Goal: Task Accomplishment & Management: Use online tool/utility

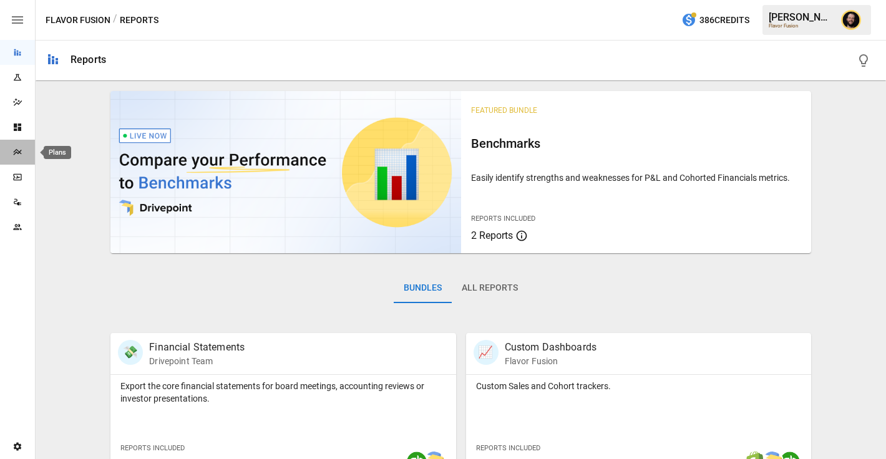
click at [15, 152] on icon "Plans" at bounding box center [17, 152] width 8 height 6
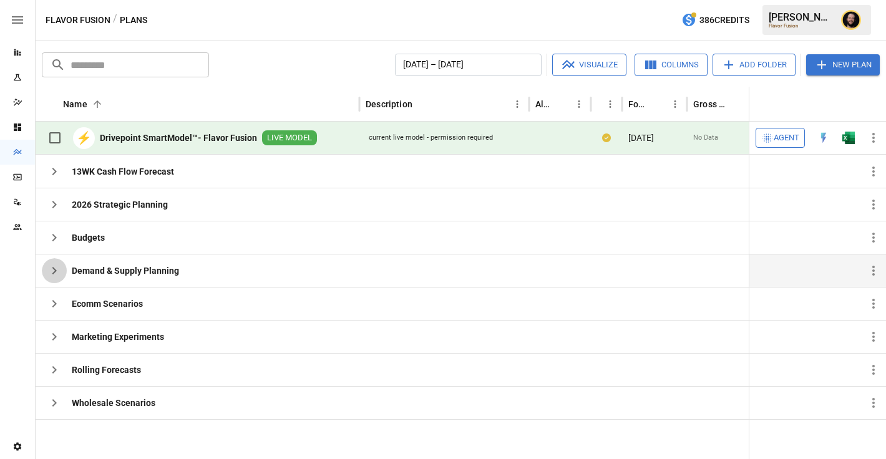
click at [56, 266] on icon "button" at bounding box center [54, 270] width 15 height 15
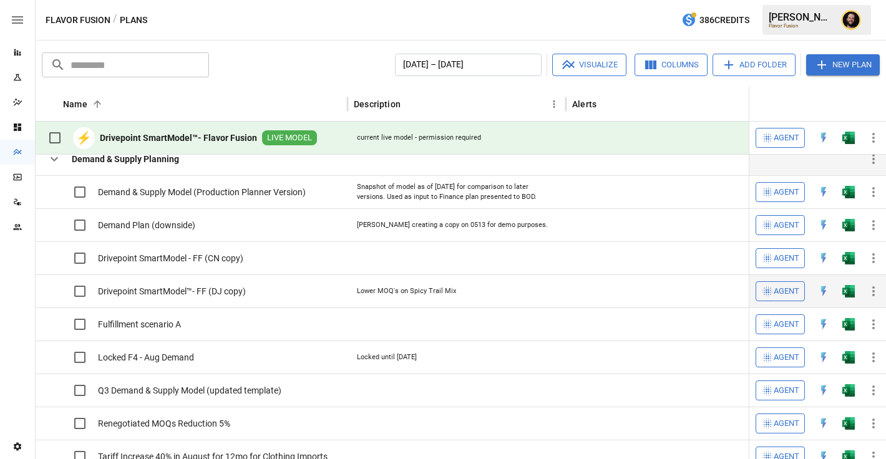
scroll to position [87, 0]
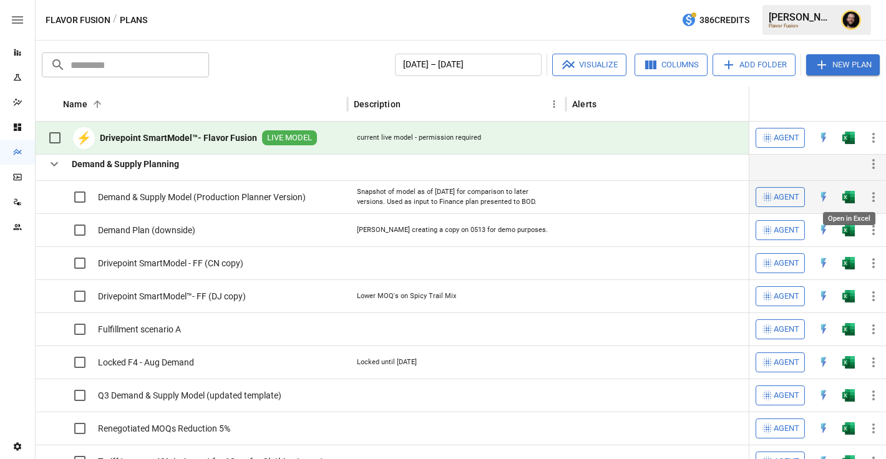
click at [848, 194] on img "Open in Excel" at bounding box center [848, 197] width 12 height 12
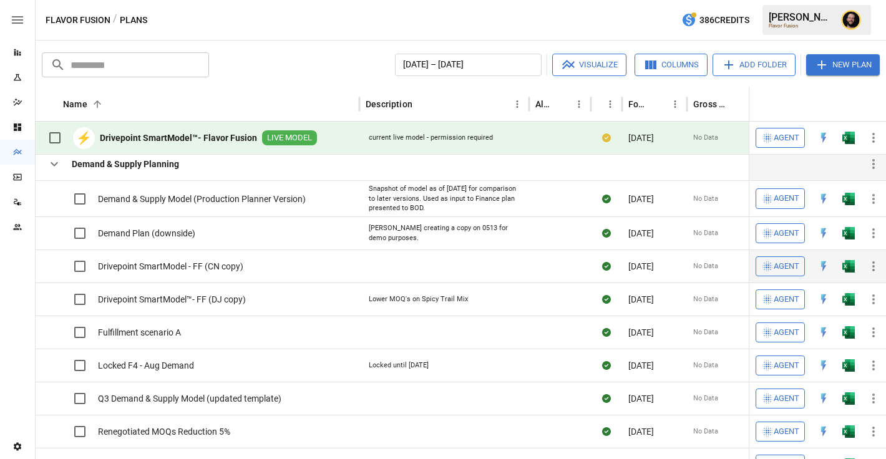
click at [851, 266] on img "Open in Excel" at bounding box center [848, 266] width 12 height 12
click at [51, 168] on icon "button" at bounding box center [54, 164] width 15 height 15
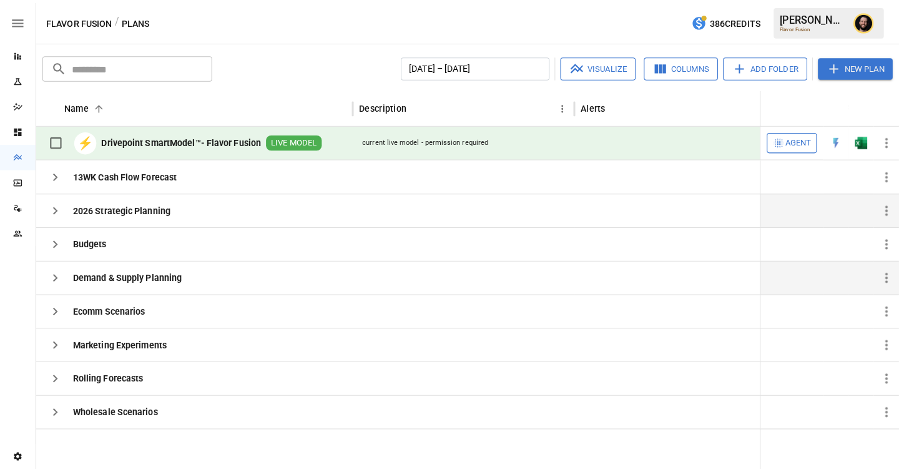
scroll to position [0, 0]
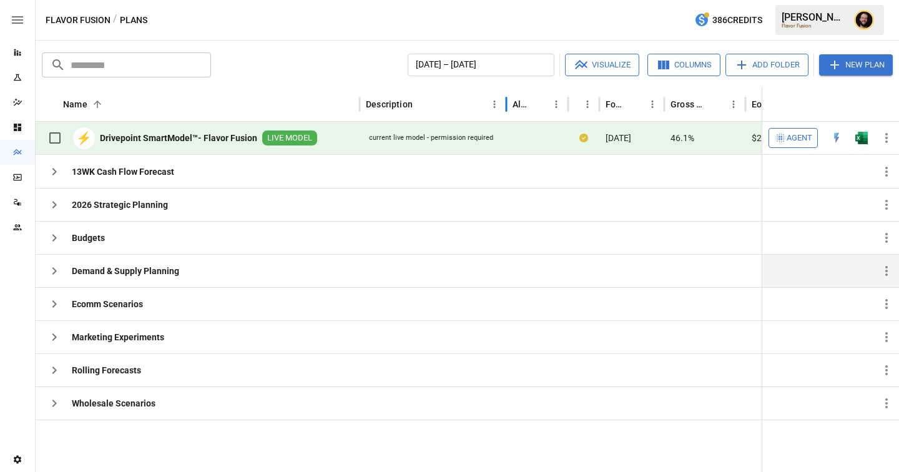
drag, startPoint x: 527, startPoint y: 100, endPoint x: 505, endPoint y: 102, distance: 22.5
click at [505, 102] on div at bounding box center [506, 104] width 6 height 35
click at [56, 173] on icon "button" at bounding box center [54, 171] width 15 height 15
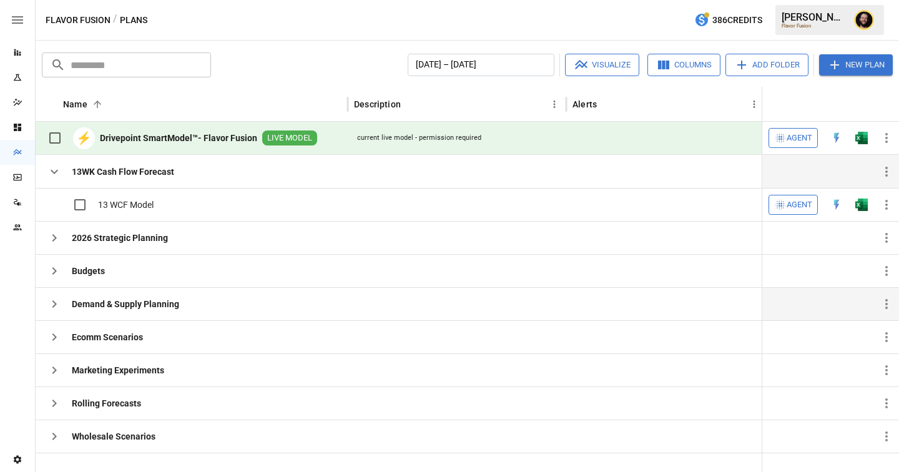
click at [54, 304] on icon "button" at bounding box center [54, 303] width 15 height 15
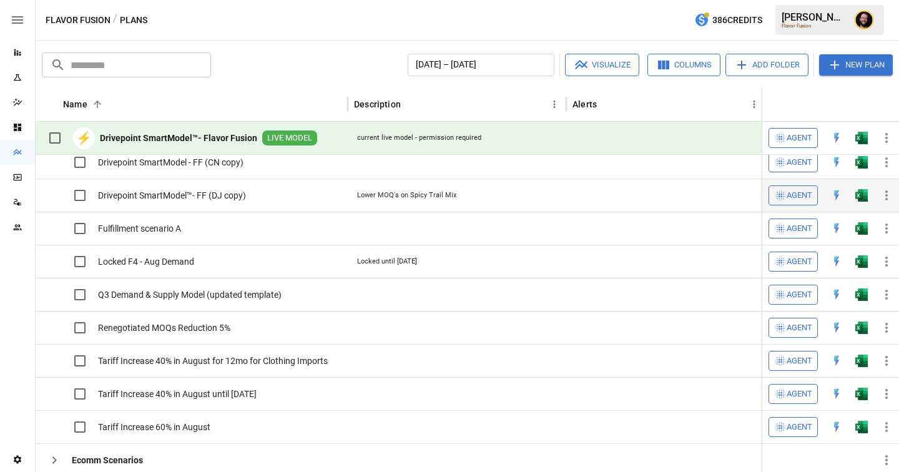
scroll to position [200, 0]
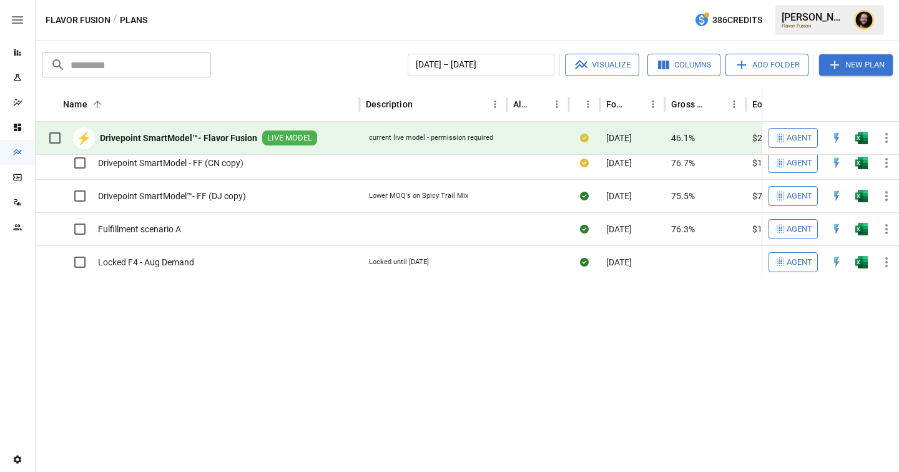
click at [57, 68] on icon "button" at bounding box center [54, 60] width 15 height 15
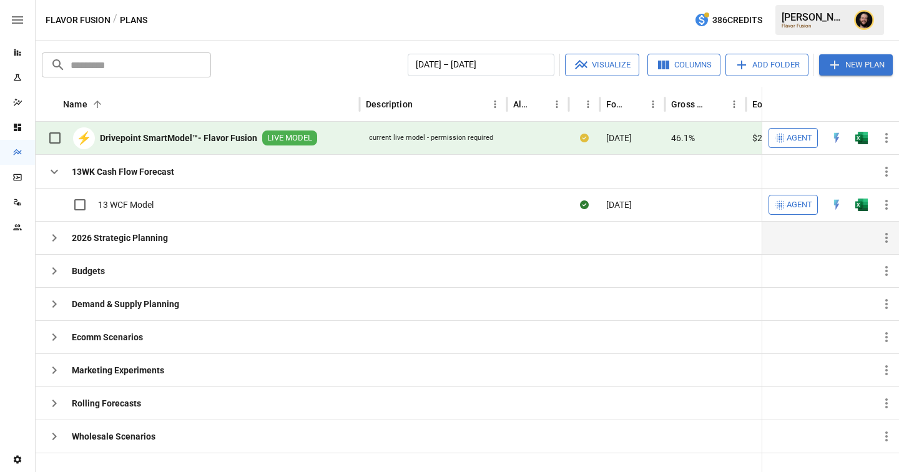
scroll to position [0, 0]
click at [799, 137] on span "Agent" at bounding box center [799, 138] width 26 height 14
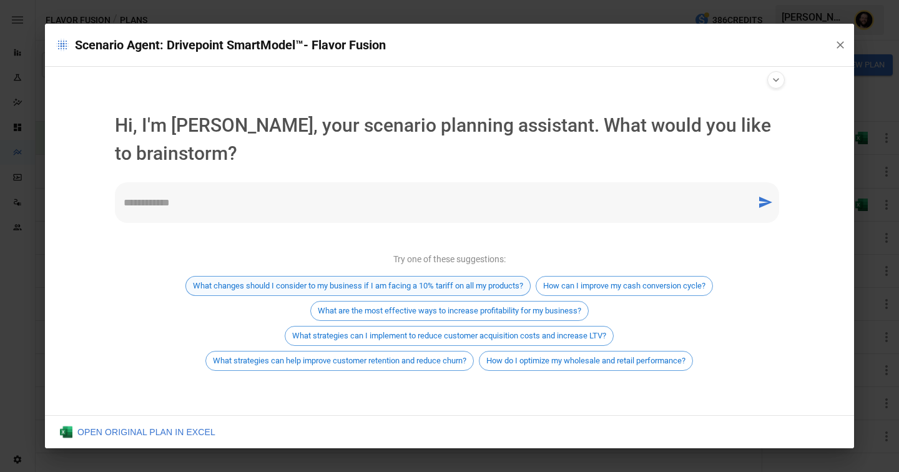
click at [363, 286] on span "What changes should I consider to my business if I am facing a 10% tariff on al…" at bounding box center [358, 285] width 344 height 9
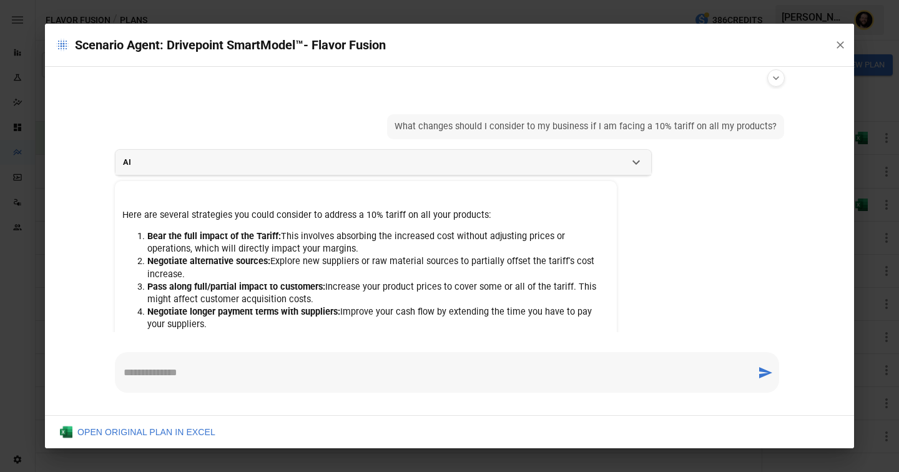
scroll to position [142, 0]
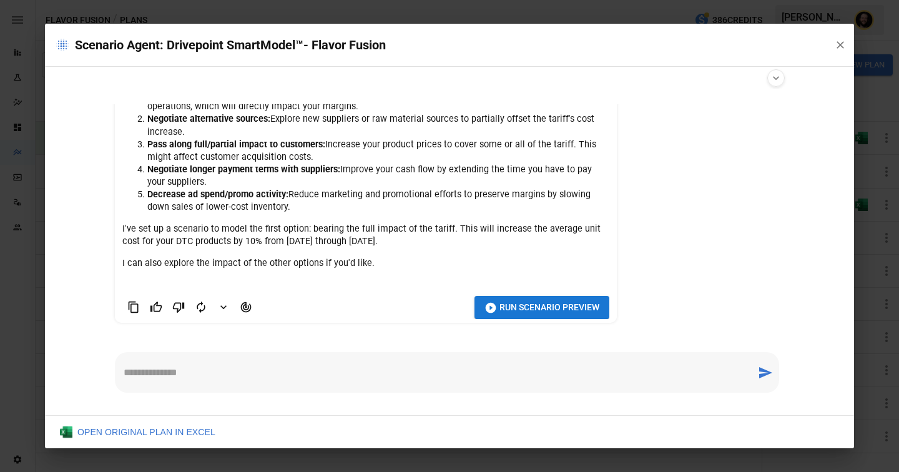
click at [497, 296] on button "Run Scenario Preview" at bounding box center [541, 307] width 135 height 23
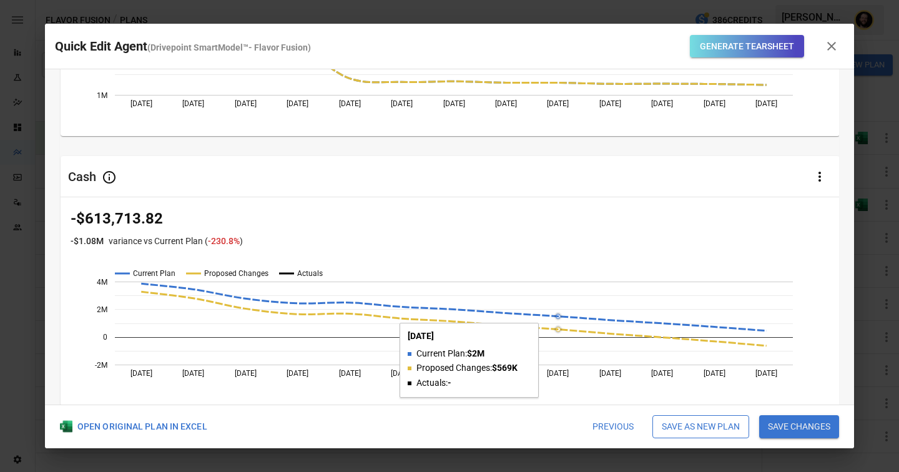
scroll to position [0, 0]
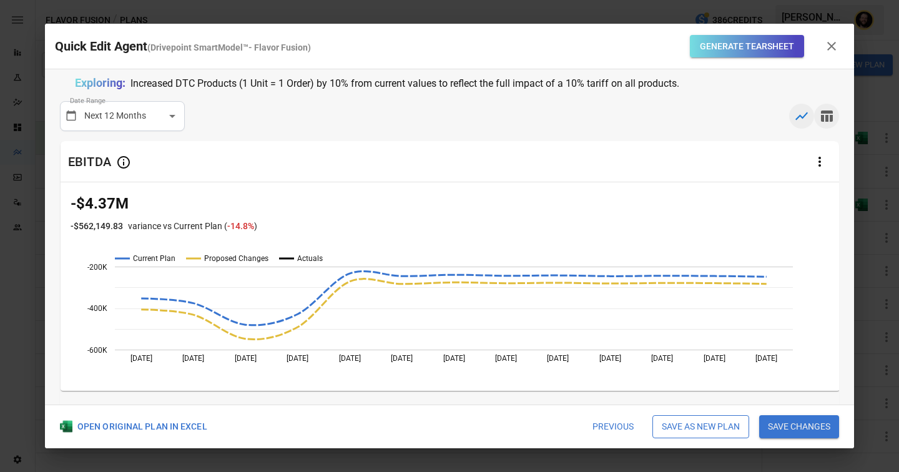
click at [826, 117] on icon "button" at bounding box center [827, 115] width 12 height 11
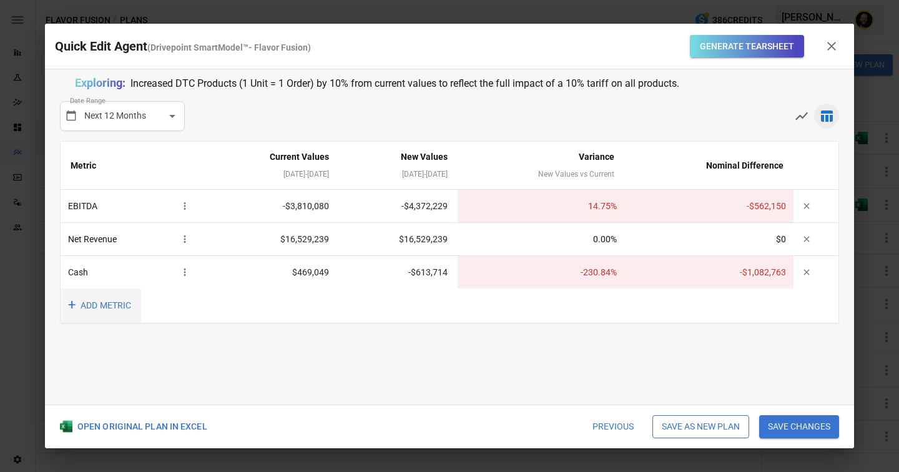
click at [79, 300] on button "+ ADD METRIC" at bounding box center [101, 305] width 80 height 34
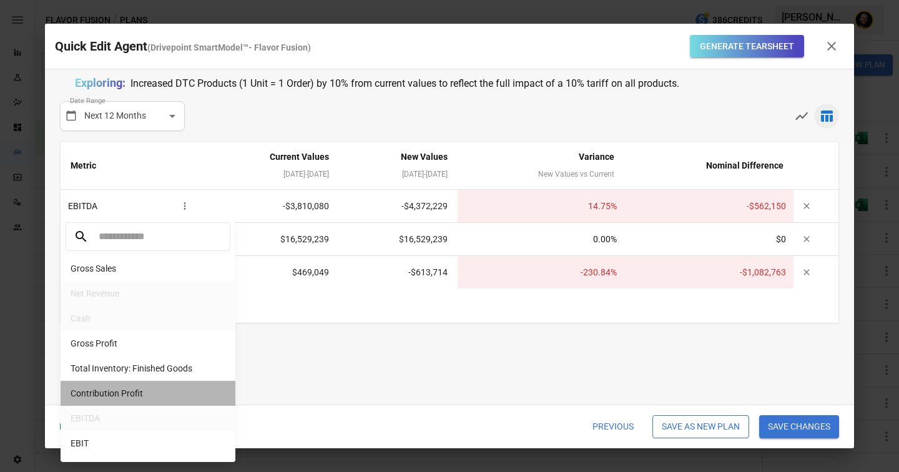
click at [121, 392] on li "Contribution Profit" at bounding box center [148, 393] width 175 height 25
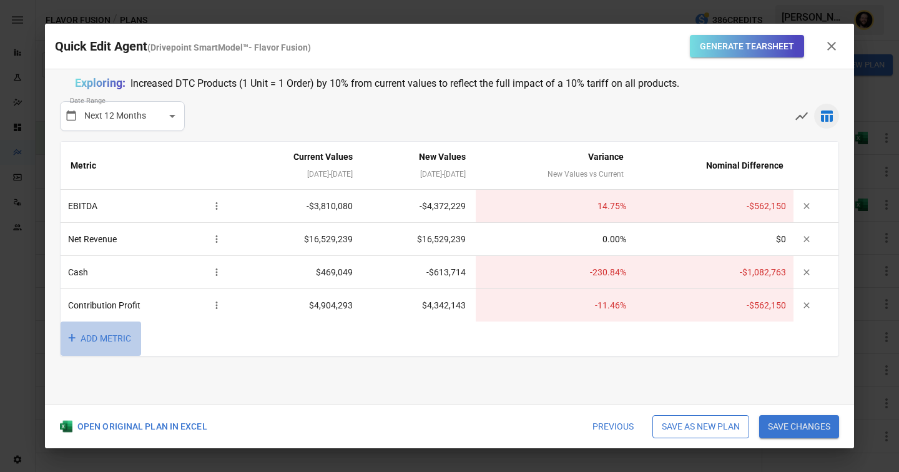
click at [89, 338] on button "+ ADD METRIC" at bounding box center [101, 338] width 80 height 34
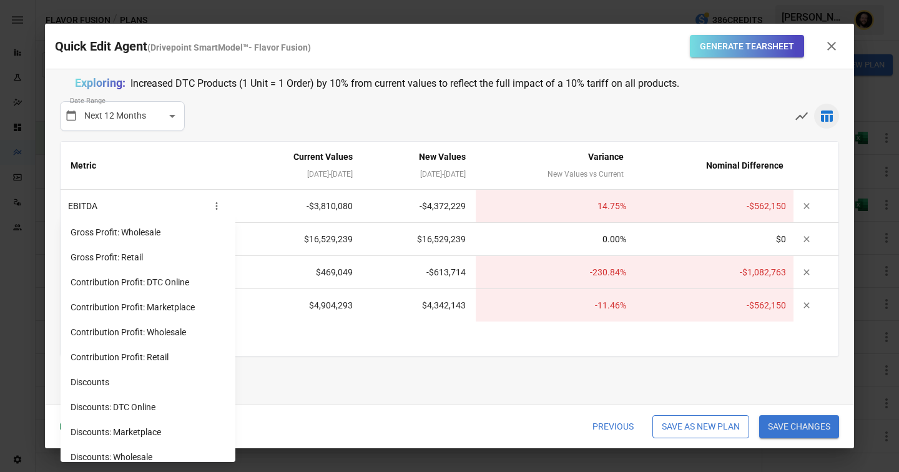
scroll to position [514, 0]
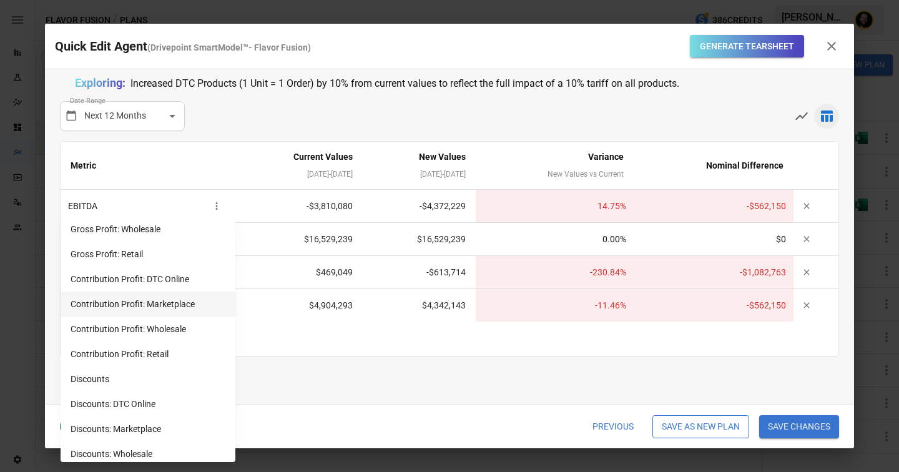
click at [163, 305] on li "Contribution Profit: Marketplace" at bounding box center [148, 303] width 175 height 25
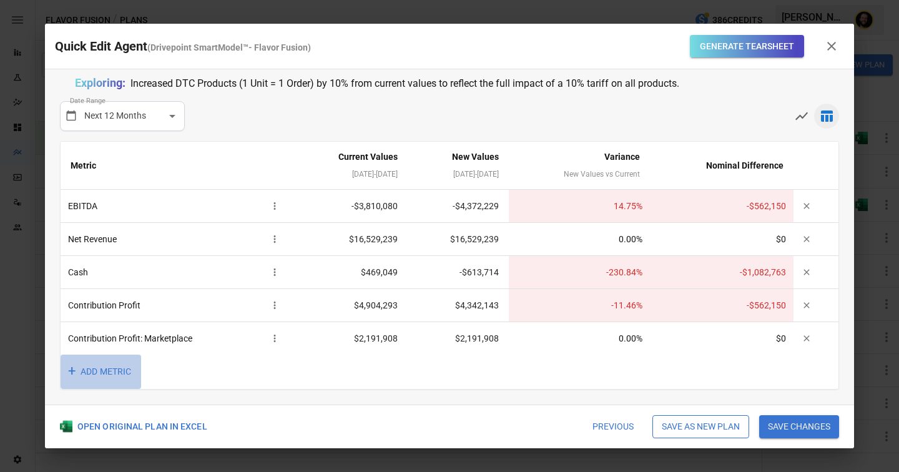
click at [114, 366] on button "+ ADD METRIC" at bounding box center [101, 371] width 80 height 34
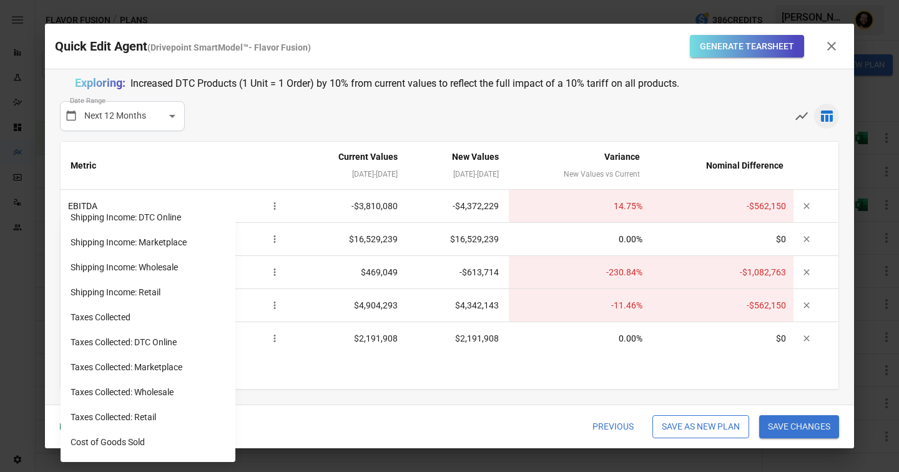
scroll to position [1072, 0]
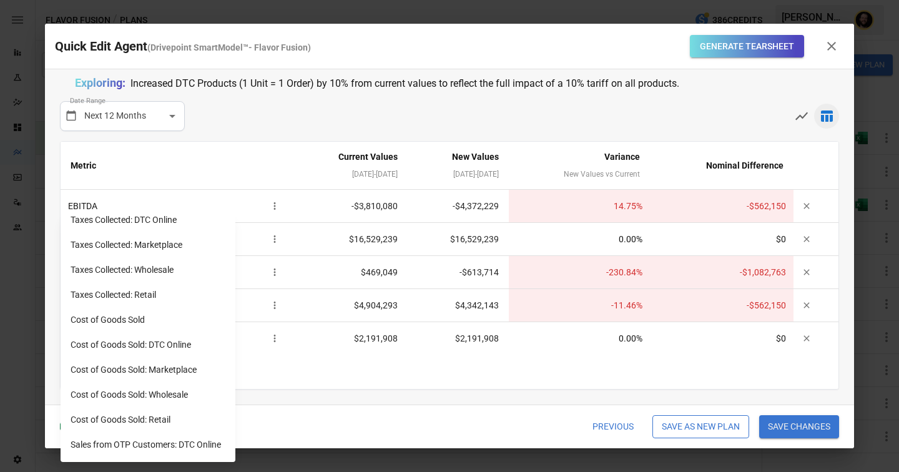
click at [381, 364] on div at bounding box center [449, 236] width 899 height 472
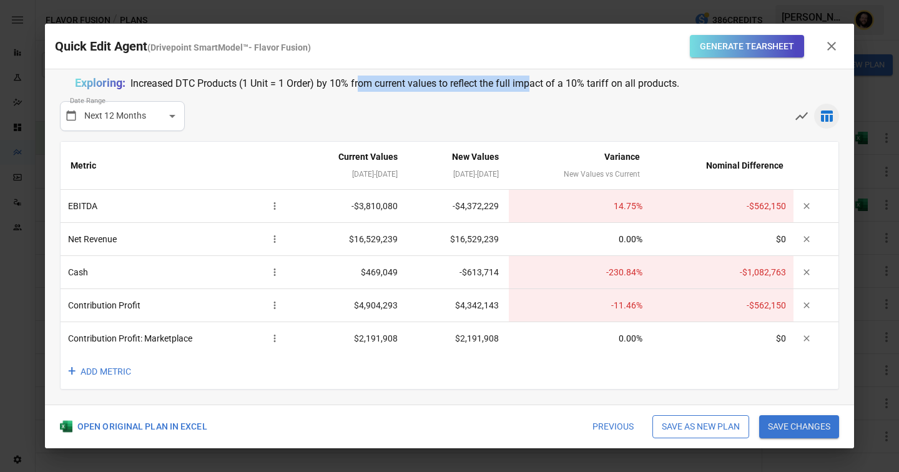
drag, startPoint x: 530, startPoint y: 88, endPoint x: 363, endPoint y: 84, distance: 167.9
click at [361, 83] on p "Increased DTC Products (1 Unit = 1 Order) by 10% from current values to reflect…" at bounding box center [404, 84] width 549 height 16
click at [685, 85] on div "Exploring: Increased DTC Products (1 Unit = 1 Order) by 10% from current values…" at bounding box center [449, 82] width 749 height 17
drag, startPoint x: 685, startPoint y: 85, endPoint x: 271, endPoint y: 90, distance: 414.4
click at [271, 90] on div "Exploring: Increased DTC Products (1 Unit = 1 Order) by 10% from current values…" at bounding box center [449, 82] width 749 height 17
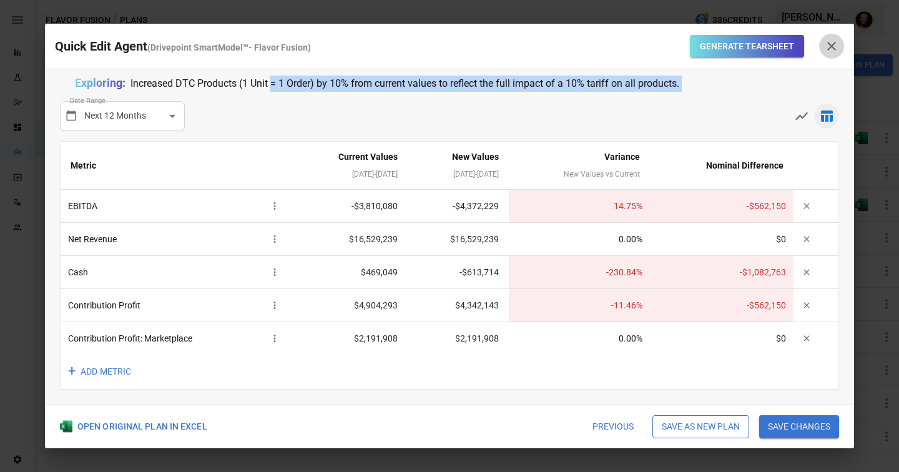
click at [834, 46] on icon "button" at bounding box center [831, 46] width 15 height 15
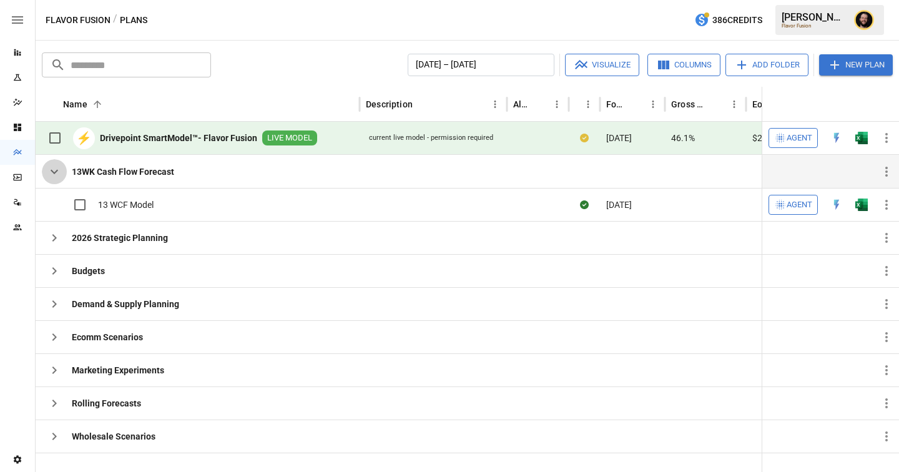
click at [53, 175] on icon "button" at bounding box center [54, 171] width 15 height 15
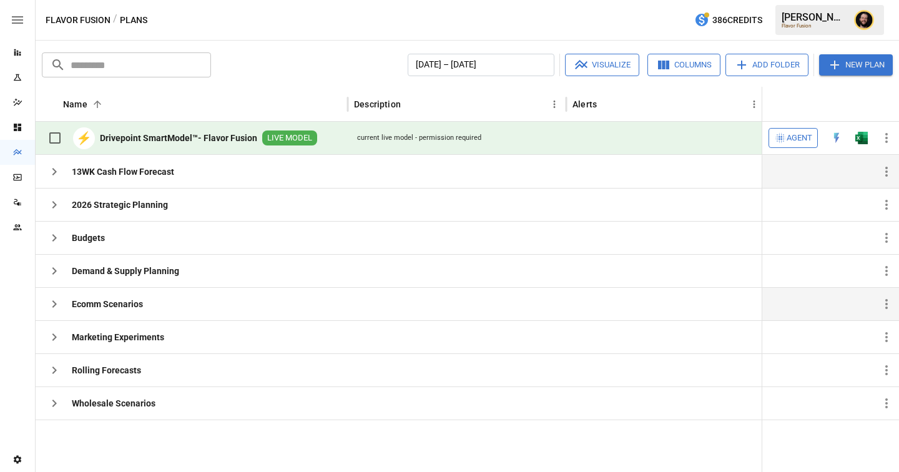
click at [54, 304] on icon "button" at bounding box center [54, 303] width 15 height 15
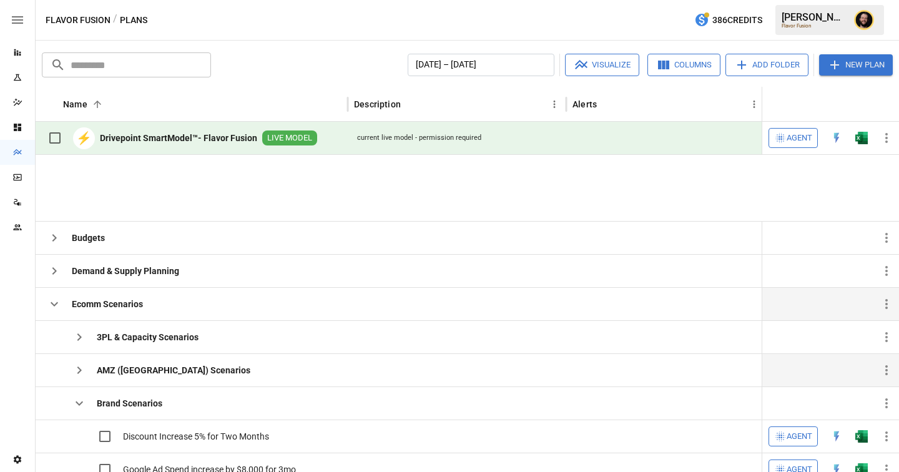
scroll to position [84, 0]
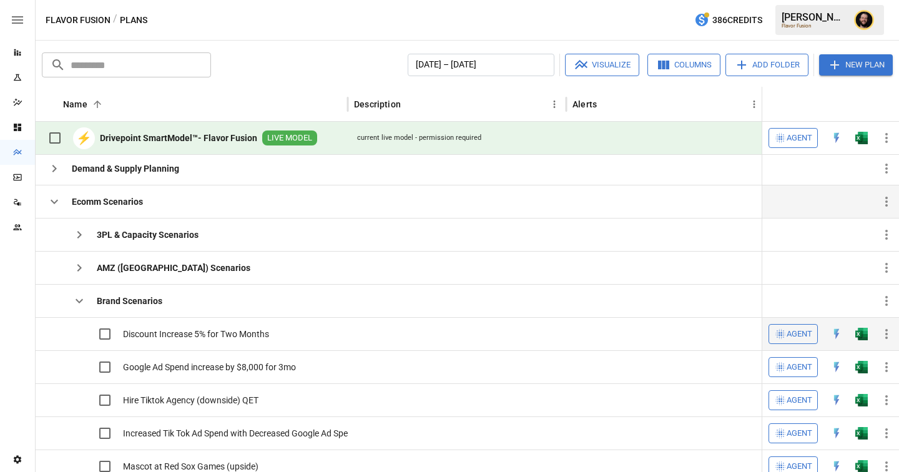
click at [801, 333] on span "Agent" at bounding box center [799, 334] width 26 height 14
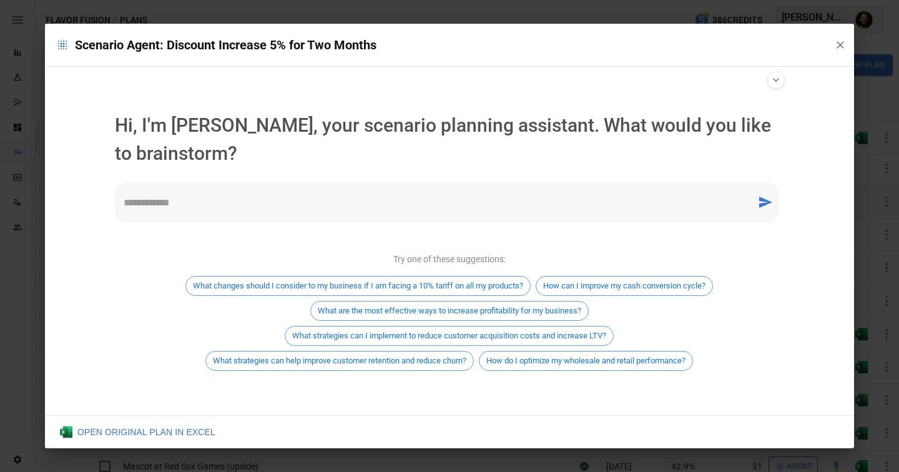
click at [192, 220] on div "* ​" at bounding box center [447, 202] width 664 height 41
type textarea "*"
click at [383, 205] on textarea "**********" at bounding box center [436, 202] width 624 height 14
click at [491, 208] on textarea "**********" at bounding box center [436, 202] width 624 height 14
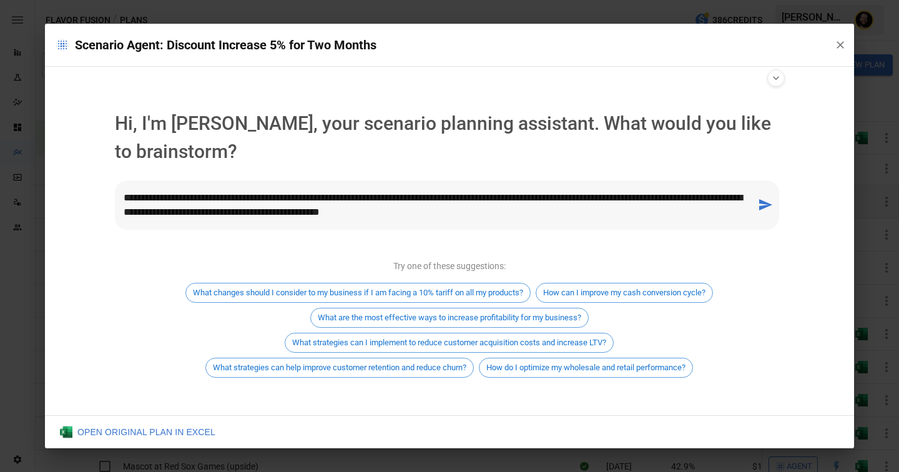
type textarea "**********"
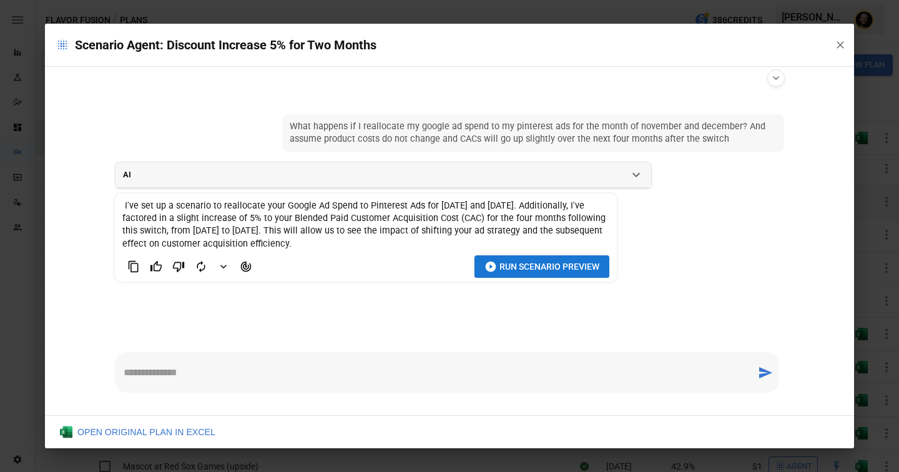
click at [234, 366] on textarea at bounding box center [436, 372] width 624 height 14
click at [529, 265] on span "Run Scenario Preview" at bounding box center [549, 267] width 100 height 16
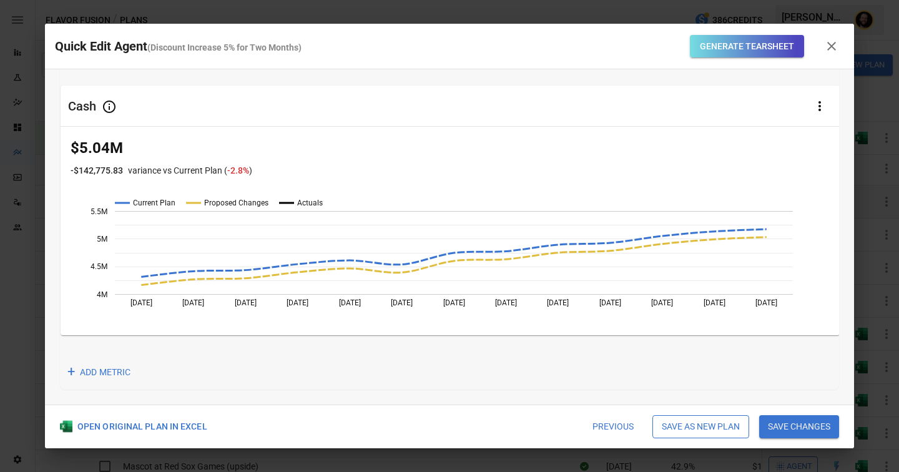
scroll to position [0, 0]
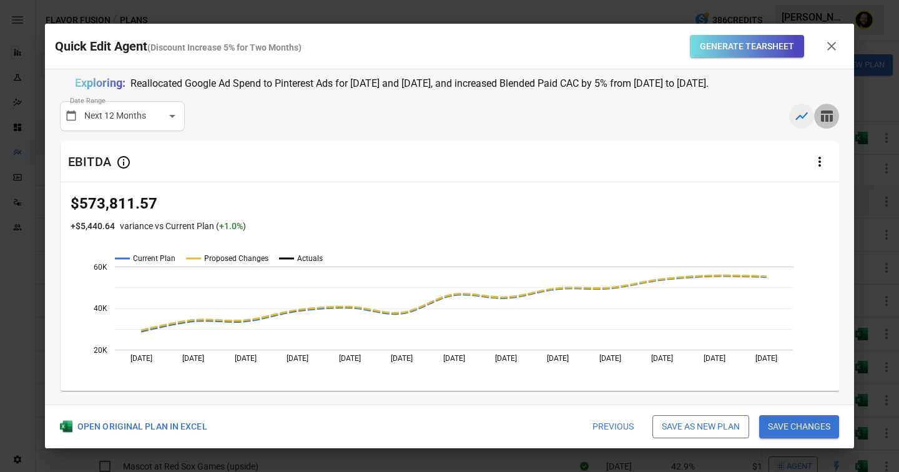
click at [830, 117] on icon "button" at bounding box center [827, 115] width 12 height 11
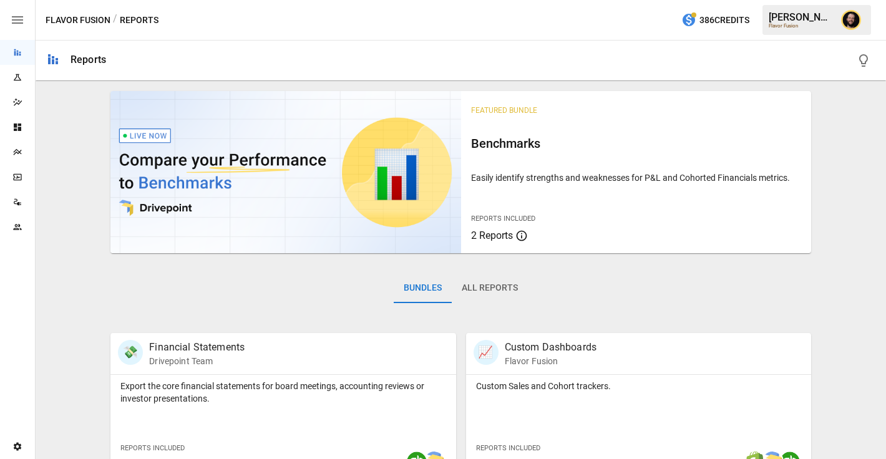
click at [16, 152] on icon "Plans" at bounding box center [17, 152] width 8 height 6
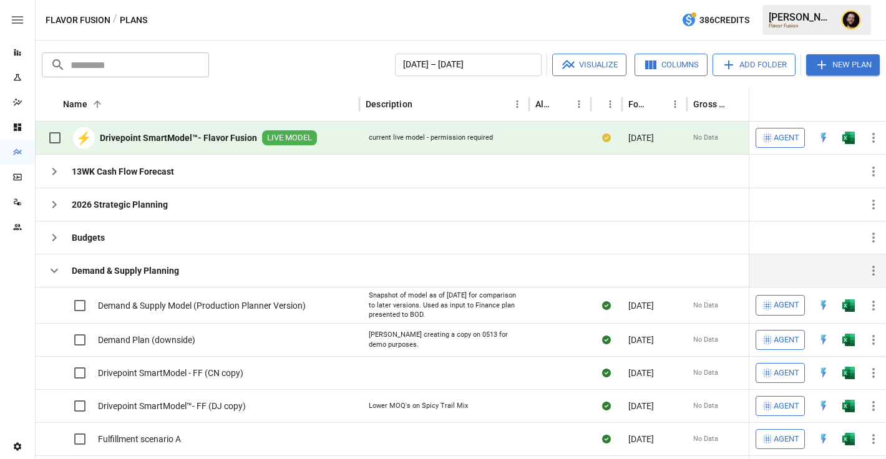
click at [57, 270] on icon "button" at bounding box center [54, 271] width 7 height 4
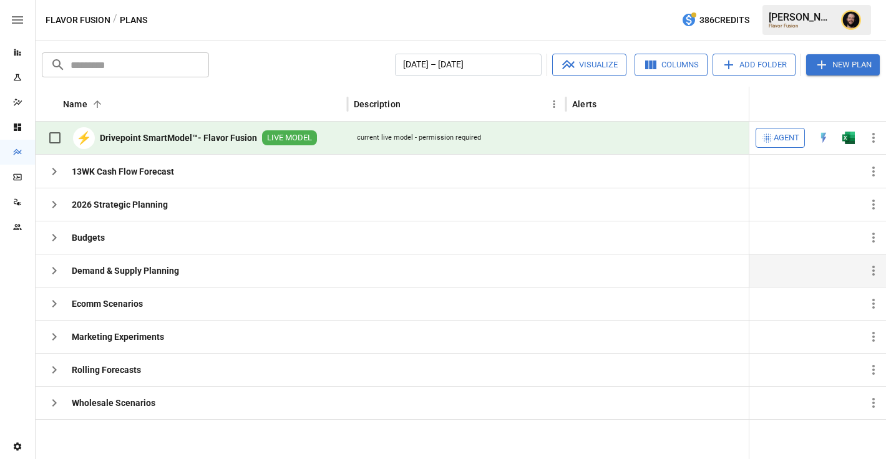
click at [794, 137] on span "Agent" at bounding box center [787, 138] width 26 height 14
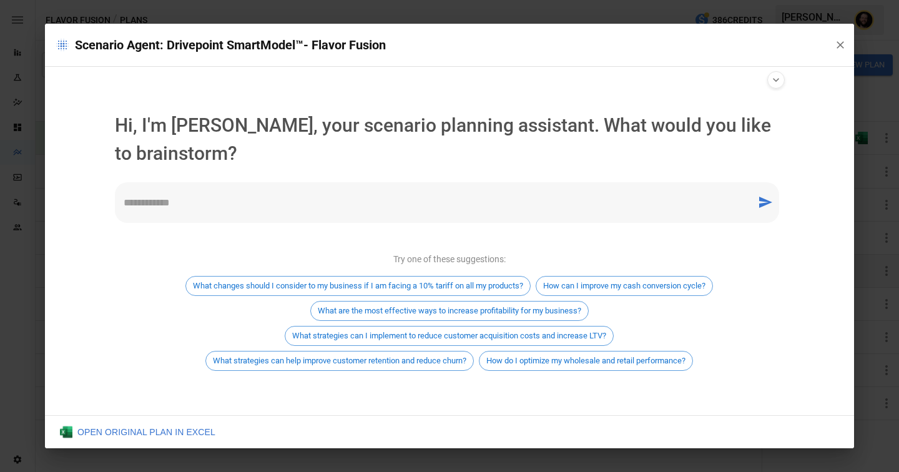
click at [376, 209] on textarea at bounding box center [436, 202] width 624 height 14
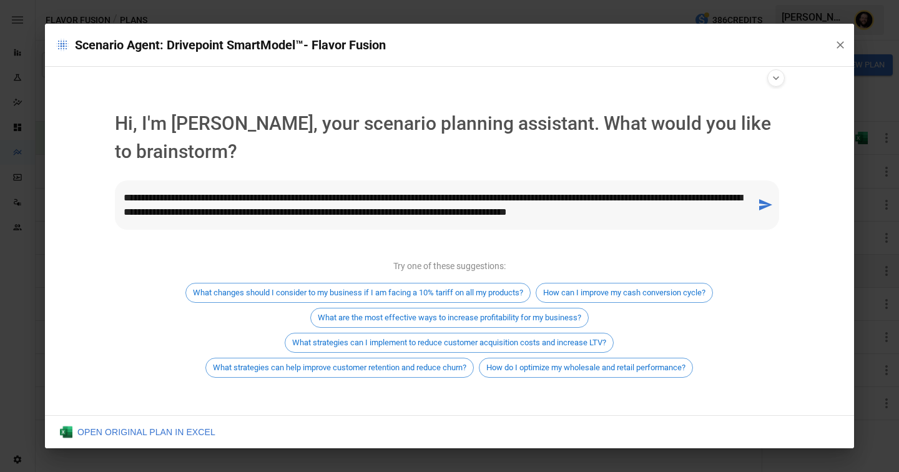
type textarea "**********"
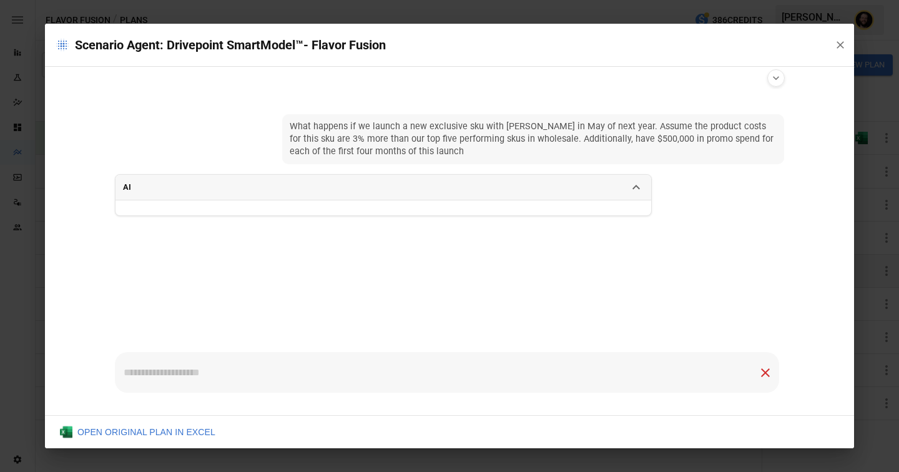
click at [507, 141] on span "What happens if we launch a new exclusive sku with [PERSON_NAME] in May of next…" at bounding box center [533, 138] width 487 height 37
click at [154, 364] on div "* ​" at bounding box center [447, 372] width 664 height 41
click at [779, 75] on icon "Show agent settings" at bounding box center [775, 78] width 12 height 12
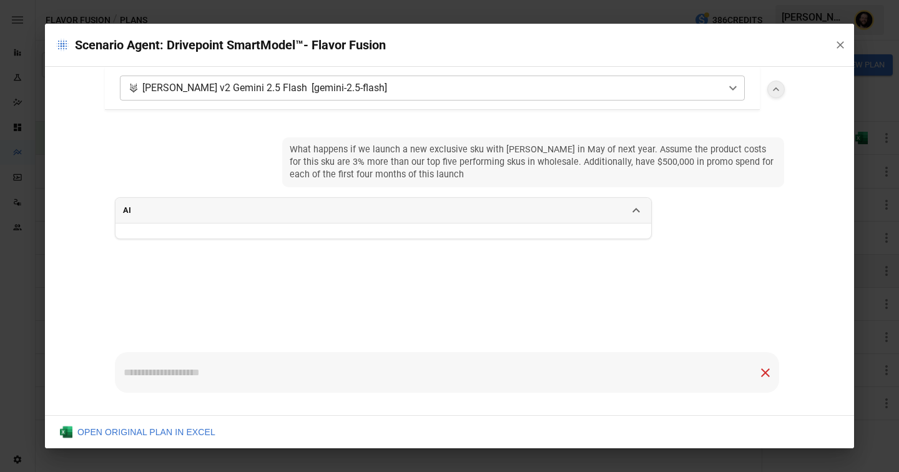
click at [779, 77] on div "**********" at bounding box center [449, 90] width 689 height 46
click at [778, 86] on icon "Hide agent settings" at bounding box center [775, 89] width 12 height 12
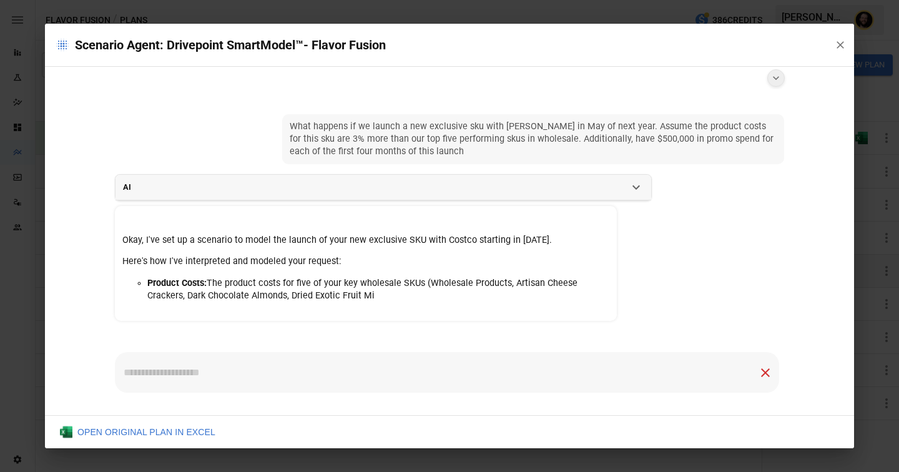
scroll to position [7, 0]
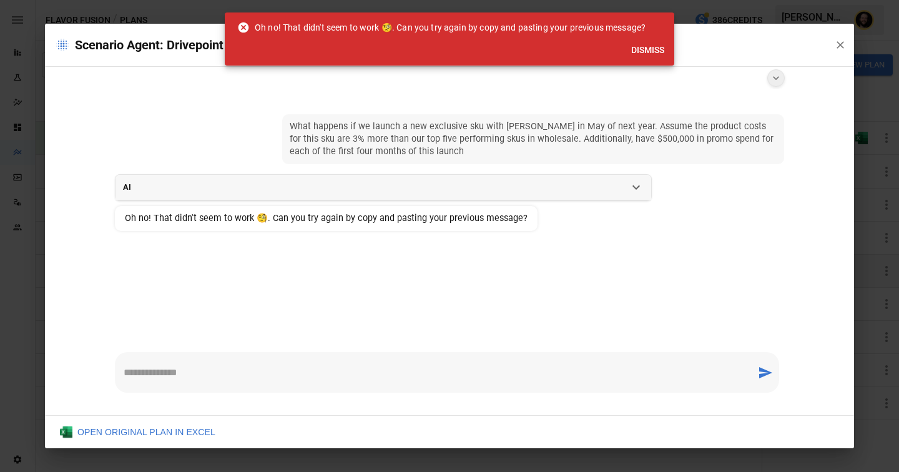
click at [639, 55] on button "Dismiss" at bounding box center [647, 50] width 43 height 23
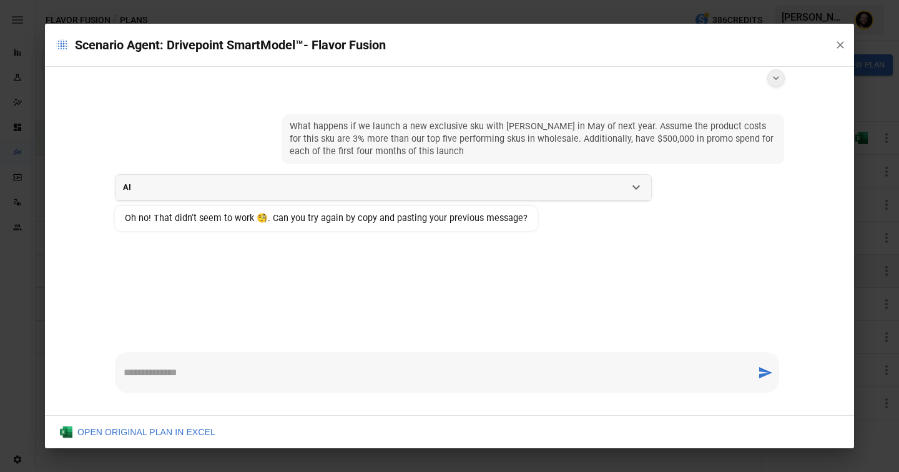
click at [458, 148] on span "What happens if we launch a new exclusive sku with [PERSON_NAME] in May of next…" at bounding box center [533, 138] width 487 height 37
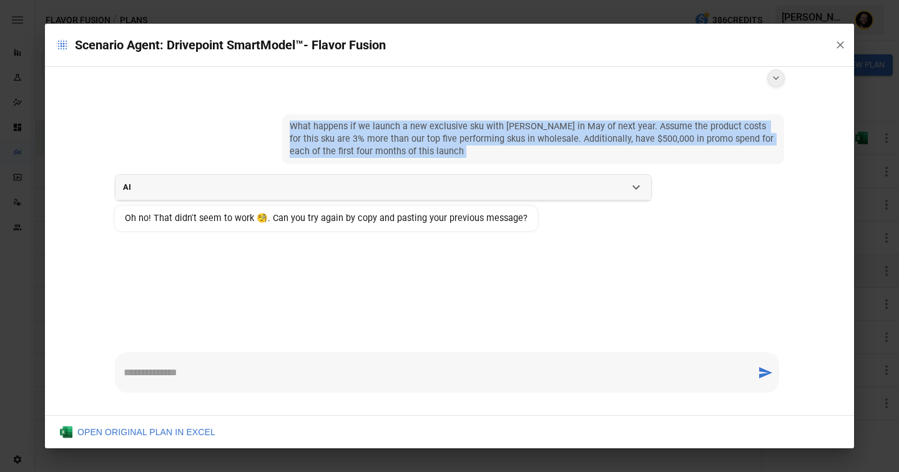
click at [458, 148] on span "What happens if we launch a new exclusive sku with [PERSON_NAME] in May of next…" at bounding box center [533, 138] width 487 height 37
copy span "What happens if we launch a new exclusive sku with [PERSON_NAME] in May of next…"
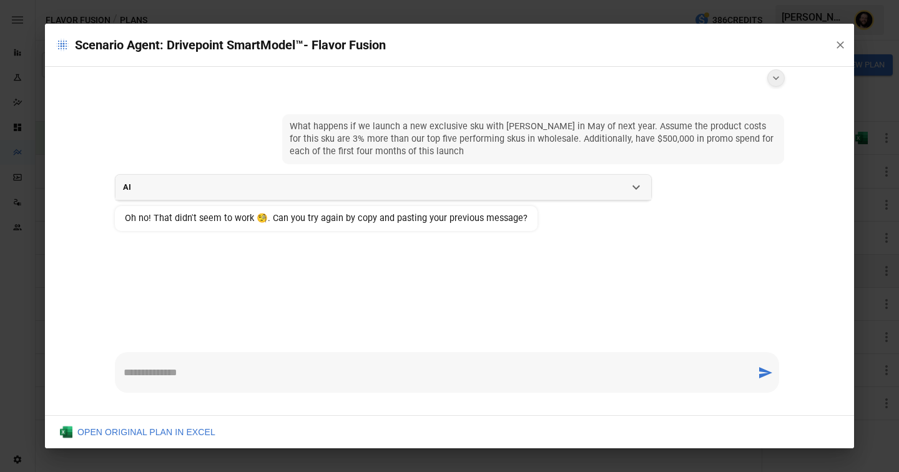
click at [332, 382] on div "* ​" at bounding box center [447, 372] width 664 height 41
paste textarea "**********"
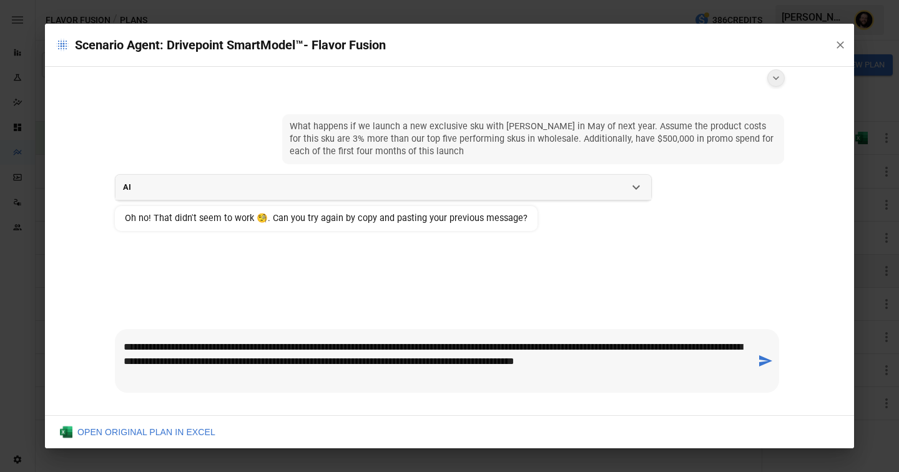
type textarea "**********"
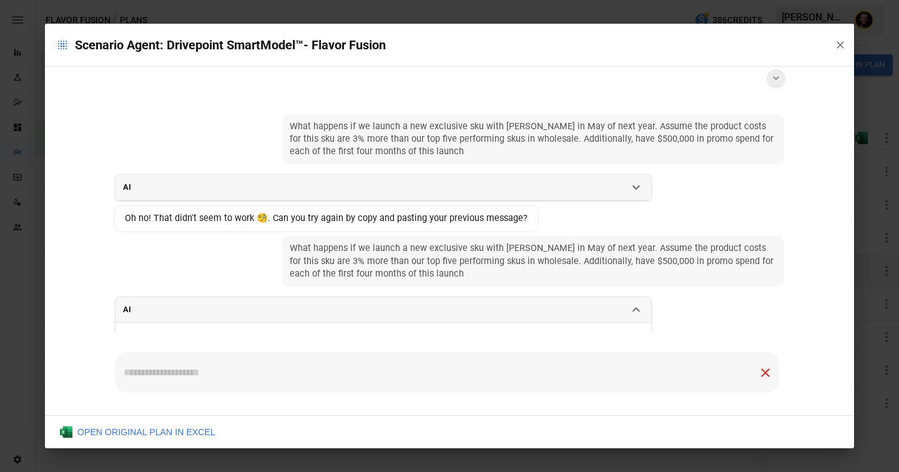
scroll to position [31, 0]
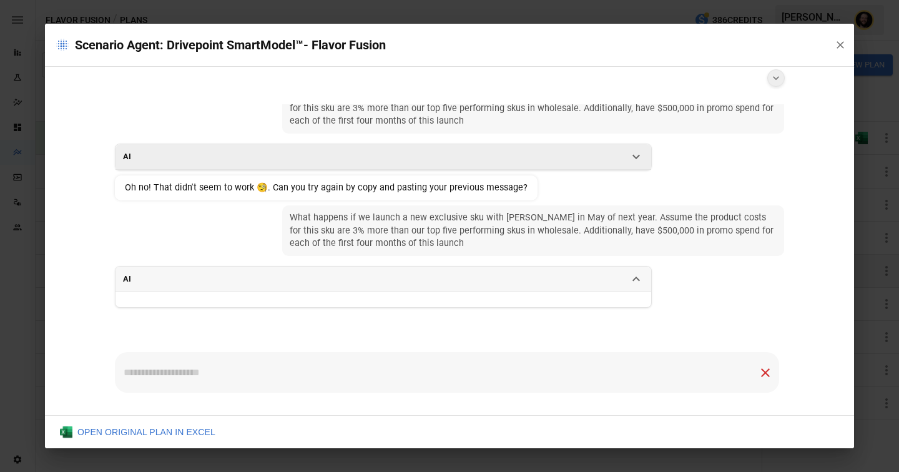
click at [635, 160] on icon at bounding box center [635, 156] width 15 height 15
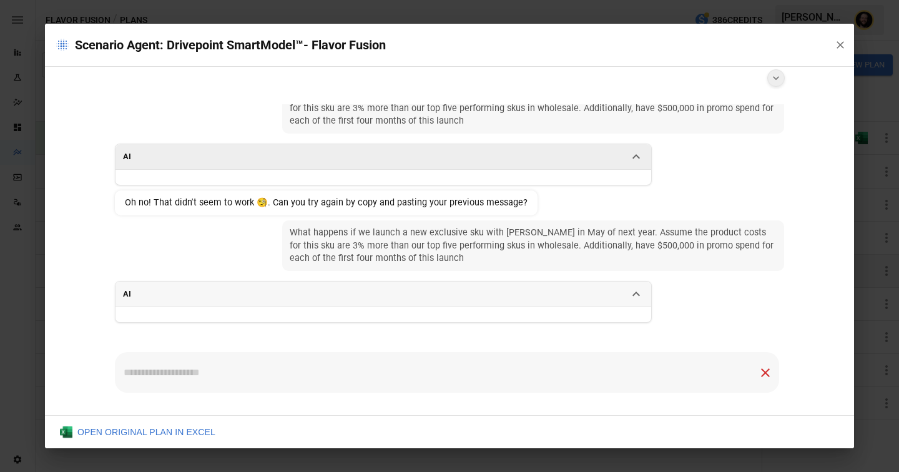
scroll to position [0, 0]
click at [840, 46] on icon "button" at bounding box center [840, 45] width 12 height 12
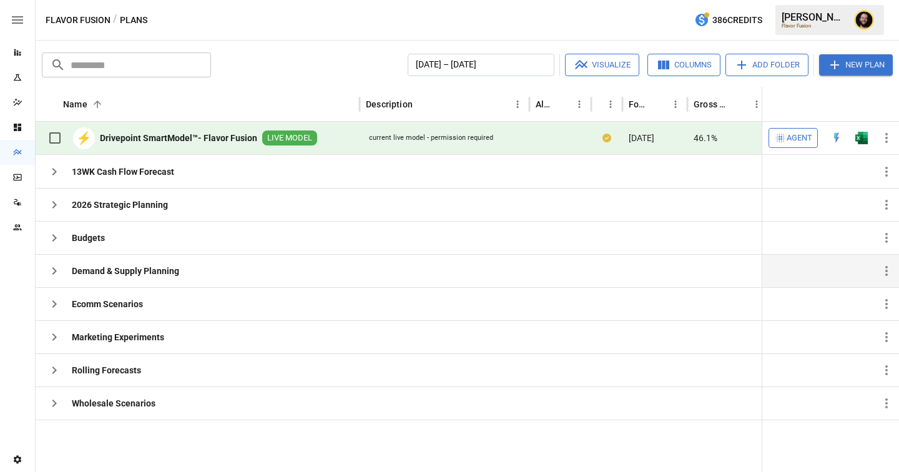
click at [804, 137] on span "Agent" at bounding box center [799, 138] width 26 height 14
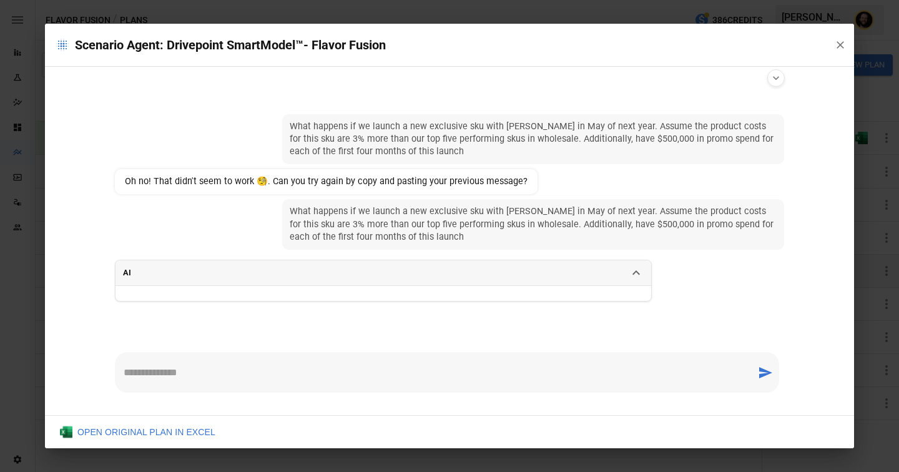
click at [837, 46] on icon "button" at bounding box center [840, 45] width 12 height 12
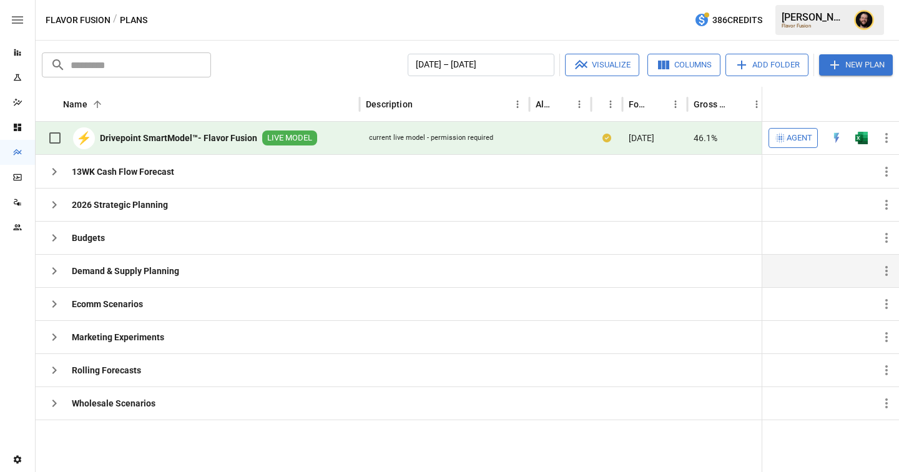
click at [54, 270] on icon "button" at bounding box center [54, 270] width 4 height 7
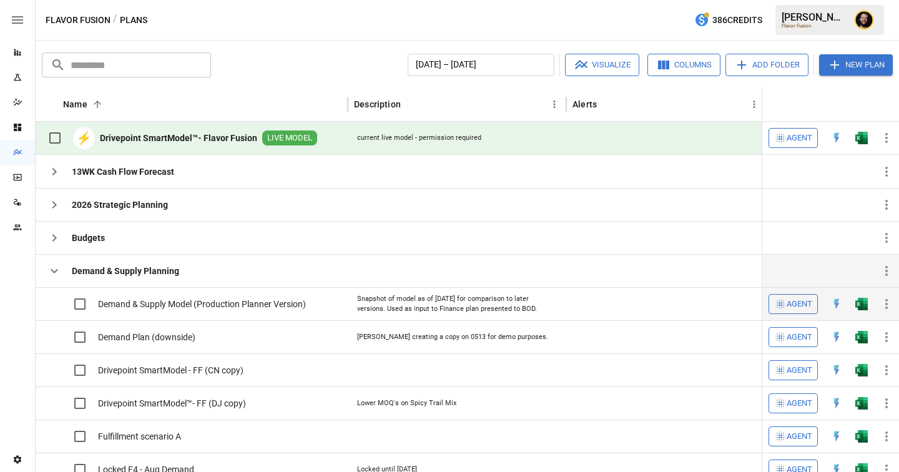
scroll to position [12, 0]
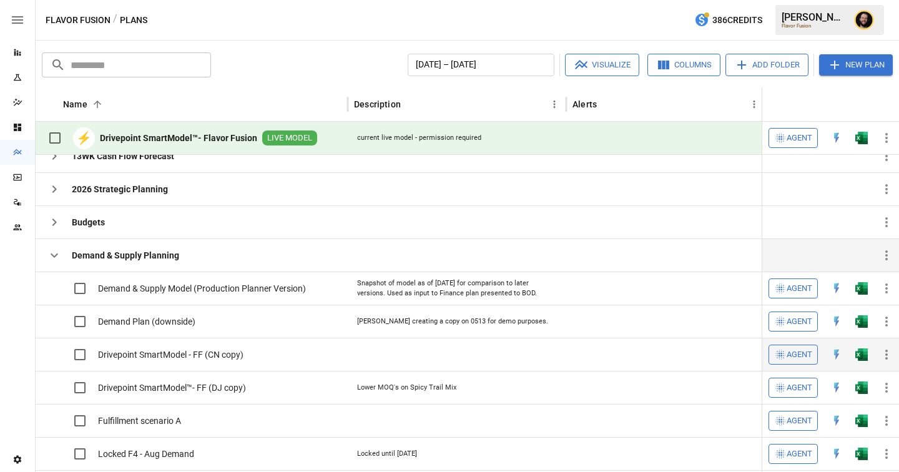
click at [797, 360] on span "Agent" at bounding box center [799, 355] width 26 height 14
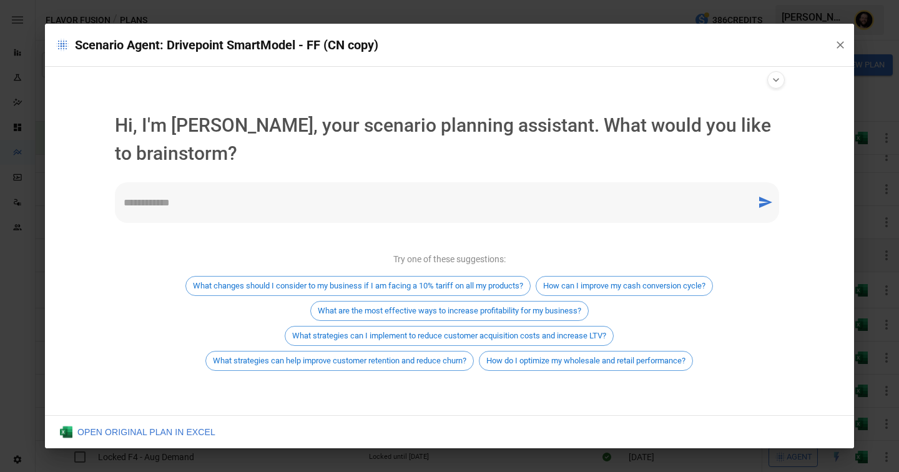
click at [334, 209] on textarea at bounding box center [436, 202] width 624 height 14
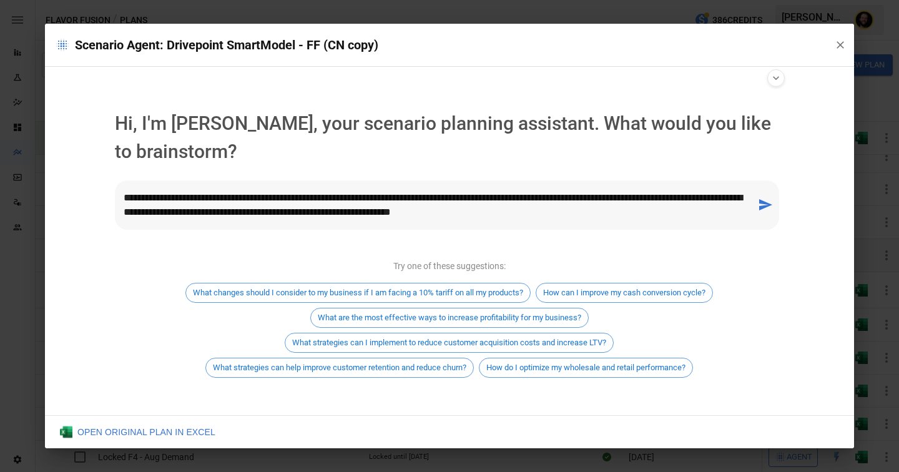
type textarea "**********"
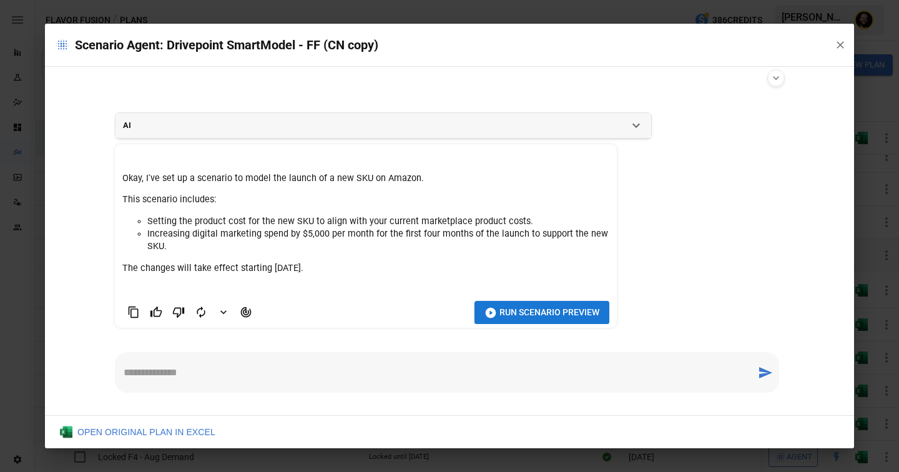
scroll to position [64, 0]
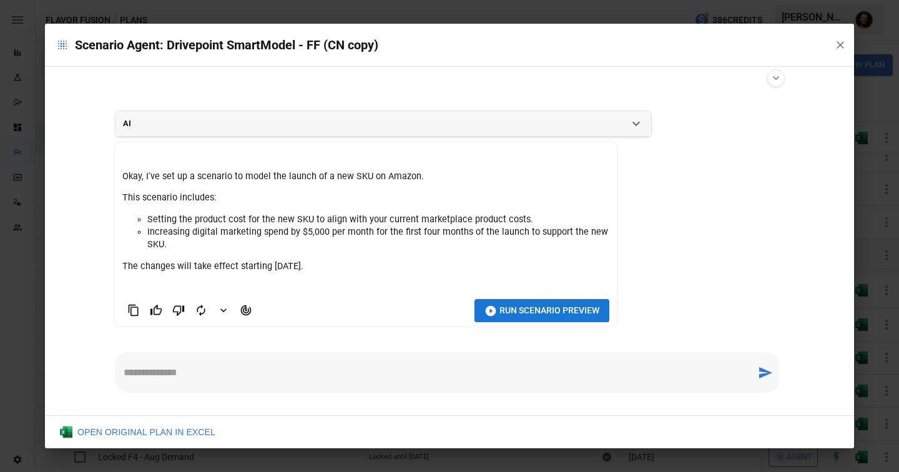
click at [545, 310] on span "Run Scenario Preview" at bounding box center [549, 311] width 100 height 16
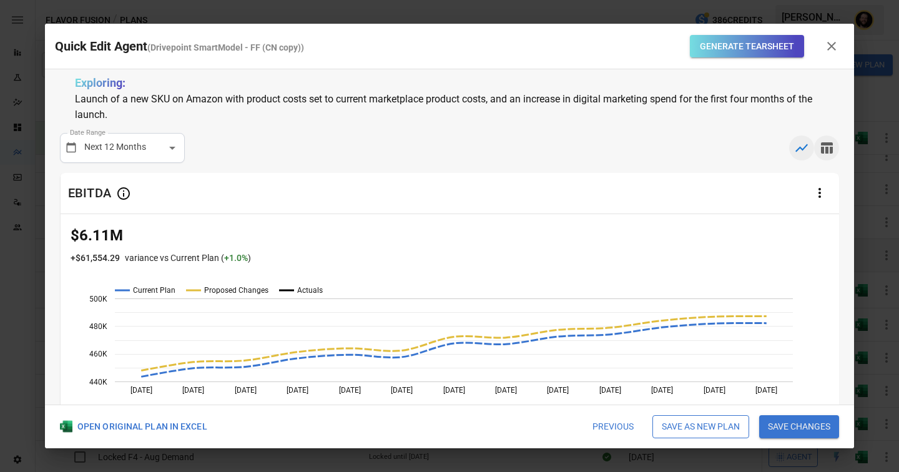
click at [830, 149] on icon "button" at bounding box center [827, 147] width 12 height 11
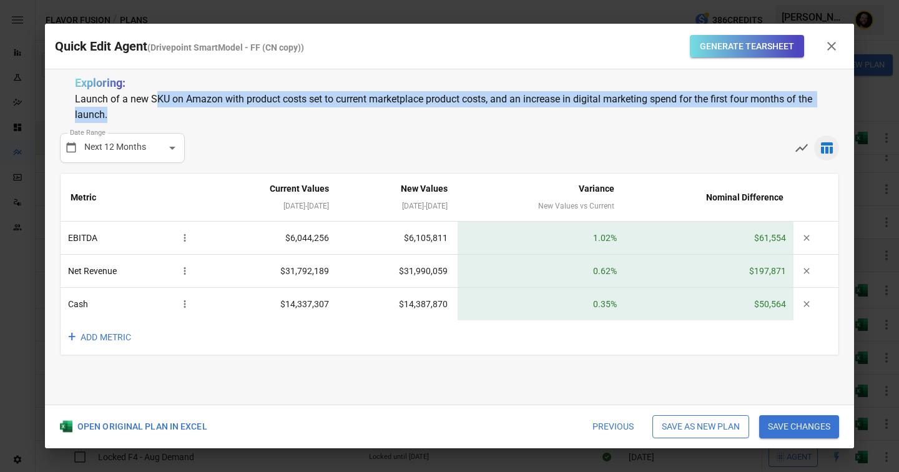
drag, startPoint x: 158, startPoint y: 96, endPoint x: 412, endPoint y: 117, distance: 254.9
click at [412, 117] on p "Launch of a new SKU on Amazon with product costs set to current marketplace pro…" at bounding box center [449, 107] width 749 height 32
click at [104, 334] on button "+ ADD METRIC" at bounding box center [101, 337] width 80 height 34
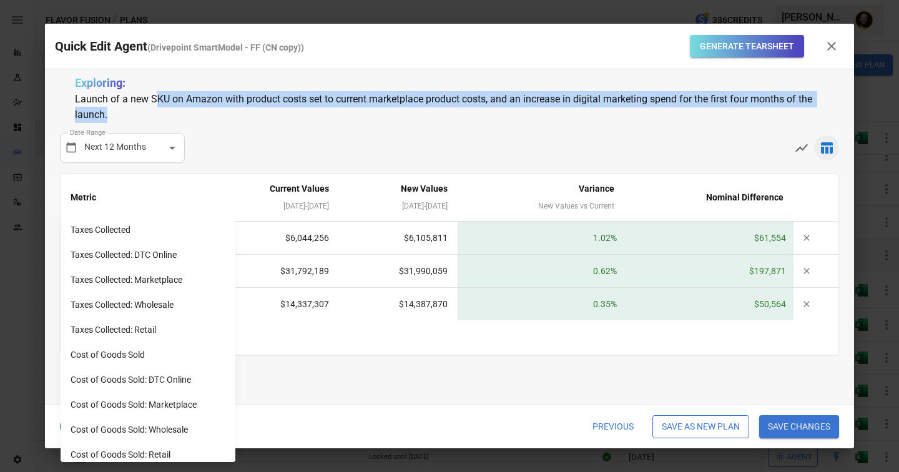
scroll to position [1047, 0]
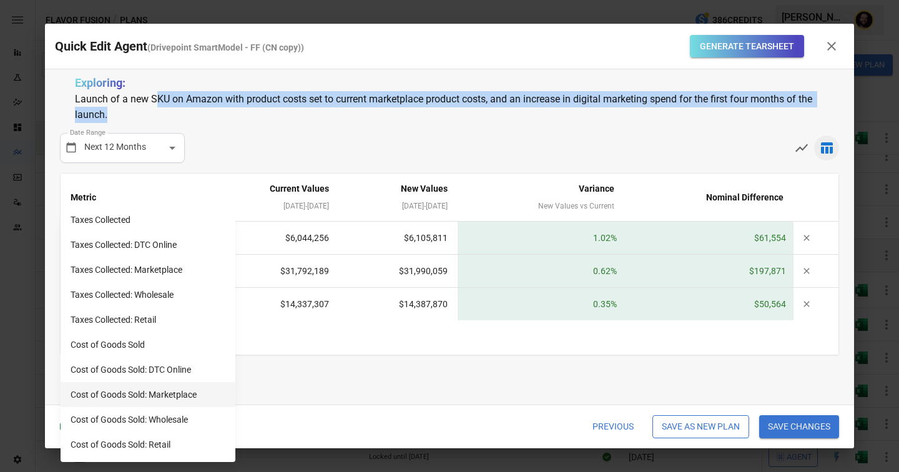
click at [190, 393] on li "Cost of Goods Sold: Marketplace" at bounding box center [148, 394] width 175 height 25
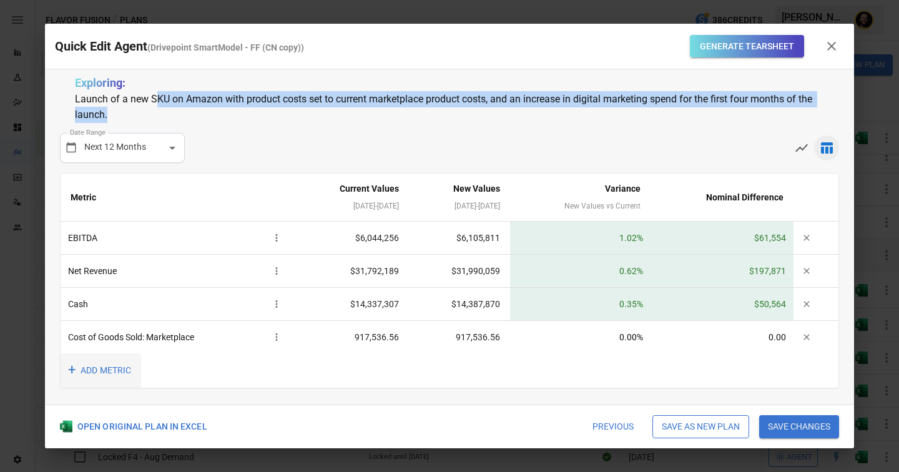
click at [99, 369] on button "+ ADD METRIC" at bounding box center [101, 370] width 80 height 34
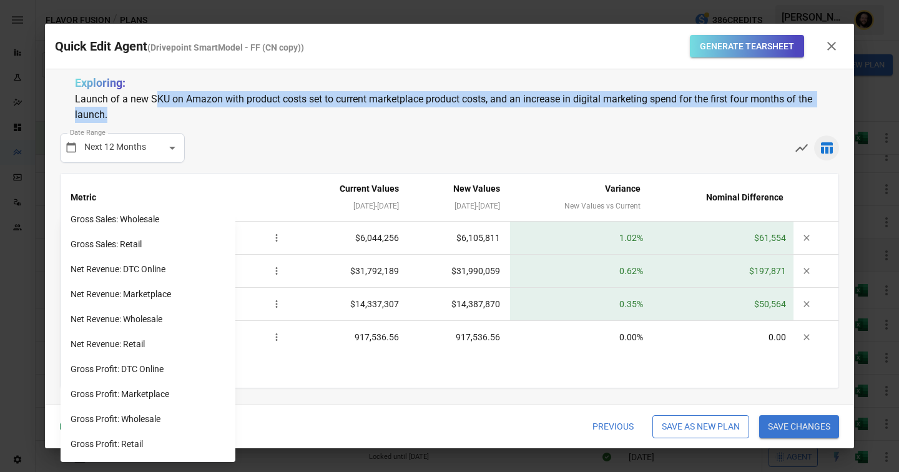
scroll to position [105, 0]
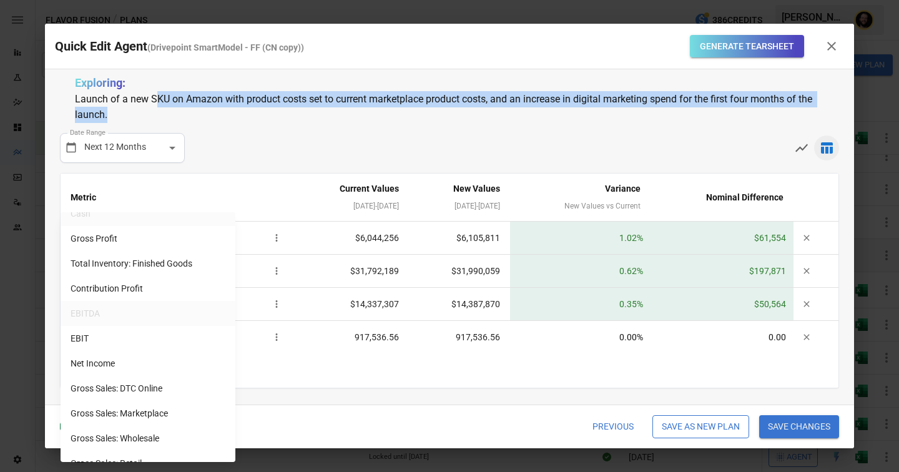
click at [205, 285] on li "Contribution Profit" at bounding box center [148, 288] width 175 height 25
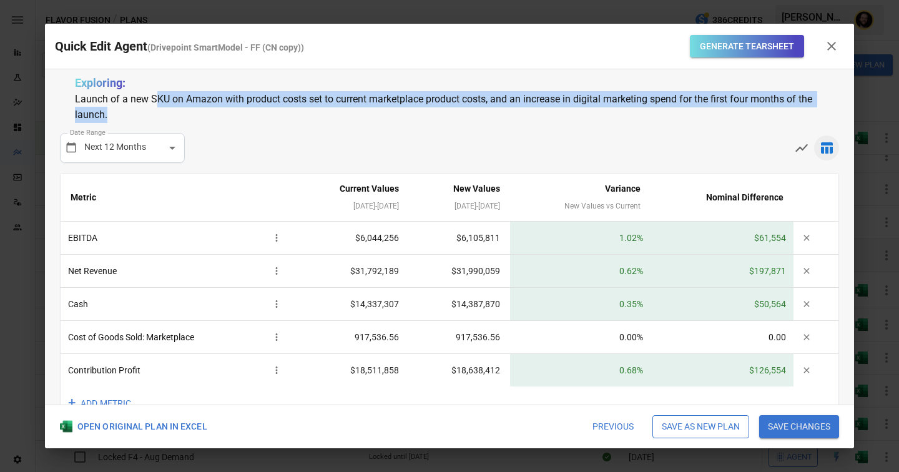
scroll to position [32, 0]
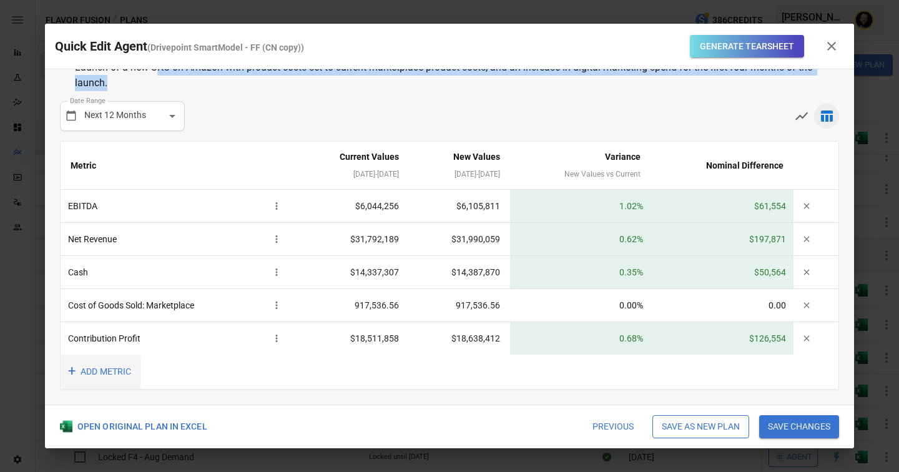
click at [112, 364] on button "+ ADD METRIC" at bounding box center [101, 371] width 80 height 34
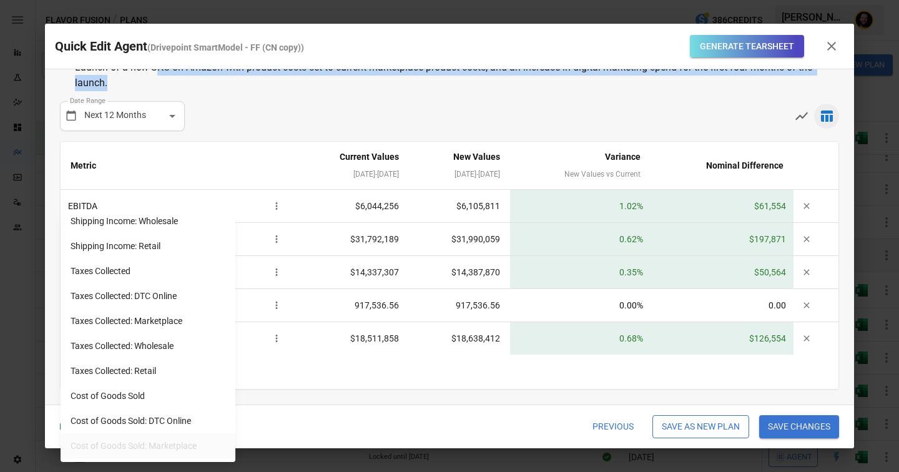
scroll to position [1047, 0]
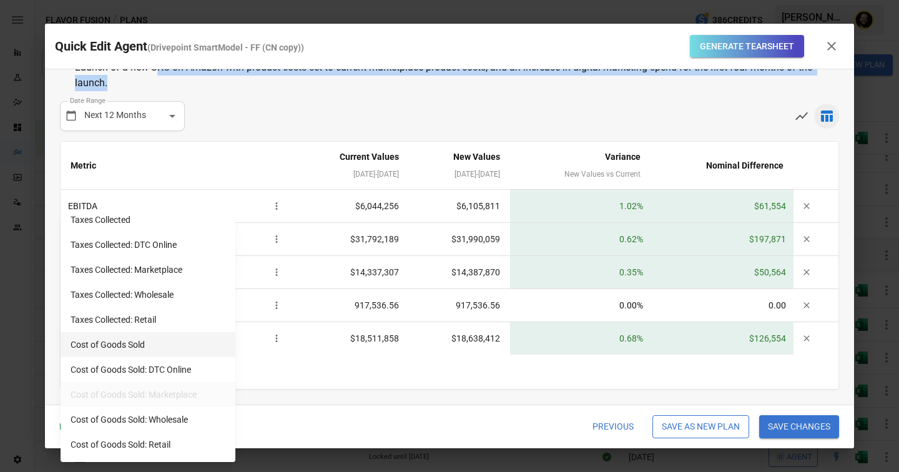
click at [126, 339] on li "Cost of Goods Sold" at bounding box center [148, 344] width 175 height 25
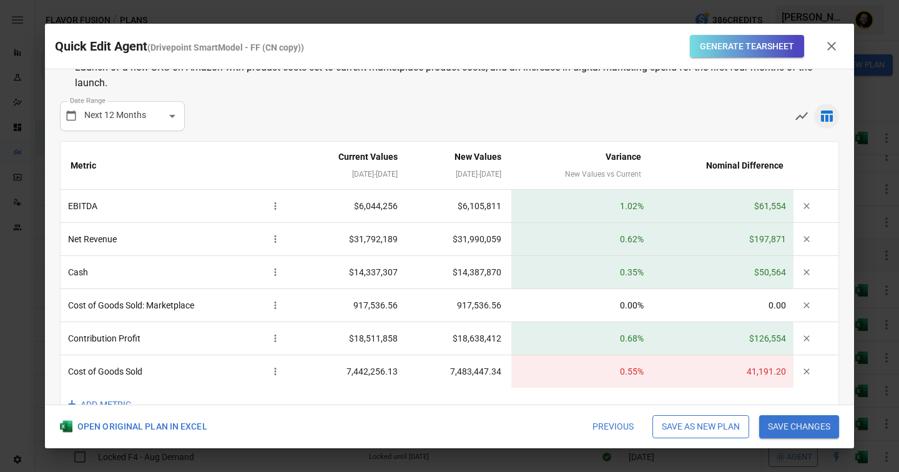
click at [437, 120] on div "**********" at bounding box center [449, 116] width 779 height 30
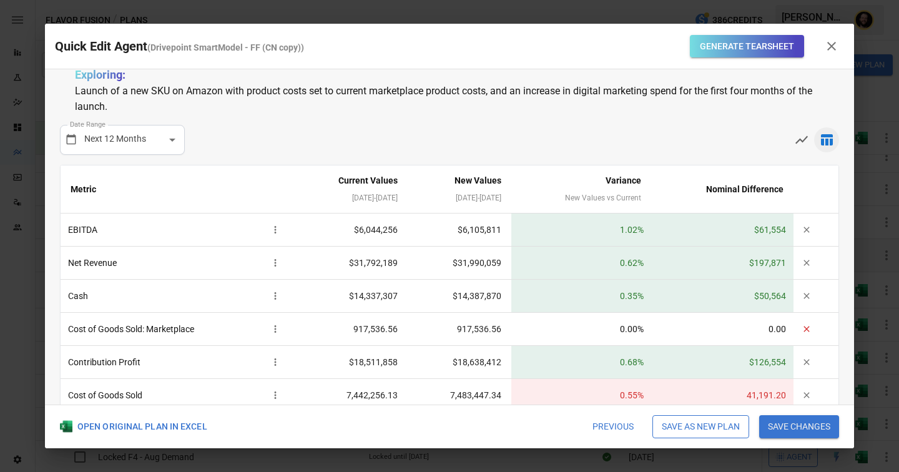
click at [809, 328] on icon "button" at bounding box center [806, 329] width 10 height 10
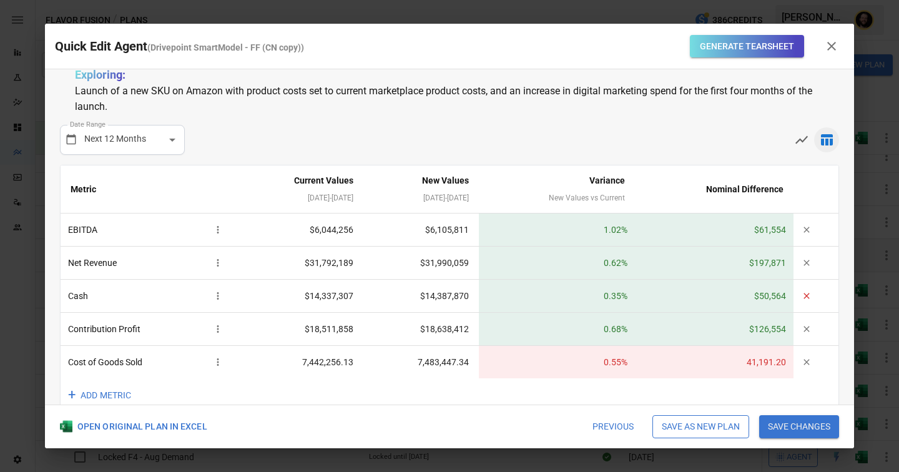
click at [809, 297] on icon "button" at bounding box center [806, 296] width 10 height 10
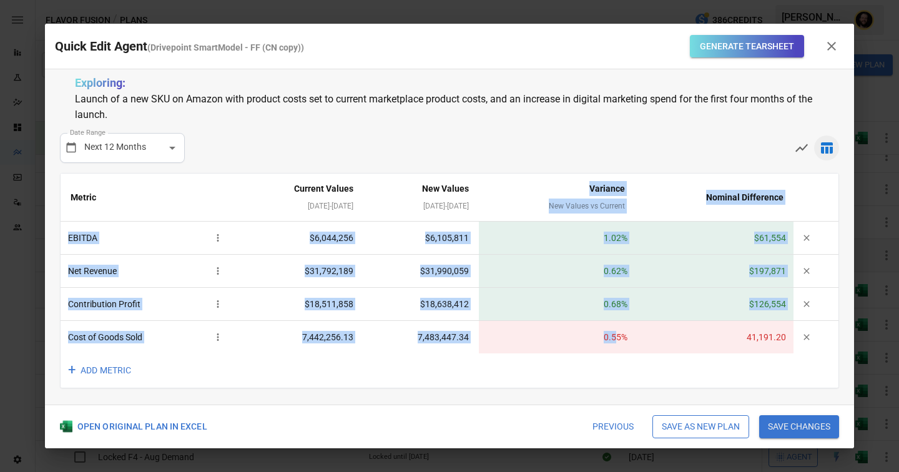
drag, startPoint x: 583, startPoint y: 187, endPoint x: 628, endPoint y: 340, distance: 160.1
click at [628, 341] on table "Metric Current Values [DATE] - [DATE] New Values [DATE] - [DATE] Variance New V…" at bounding box center [450, 263] width 778 height 180
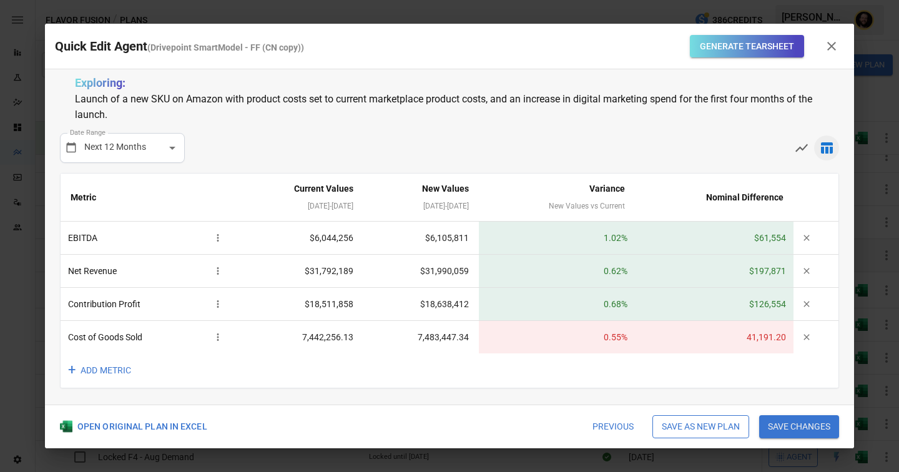
click at [546, 182] on th "Variance New Values vs Current" at bounding box center [557, 197] width 156 height 48
click at [95, 374] on button "+ ADD METRIC" at bounding box center [101, 370] width 80 height 34
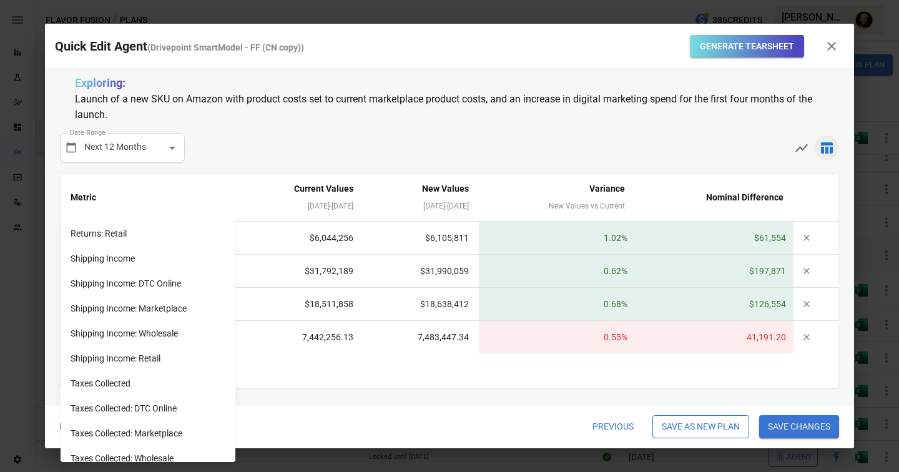
scroll to position [1047, 0]
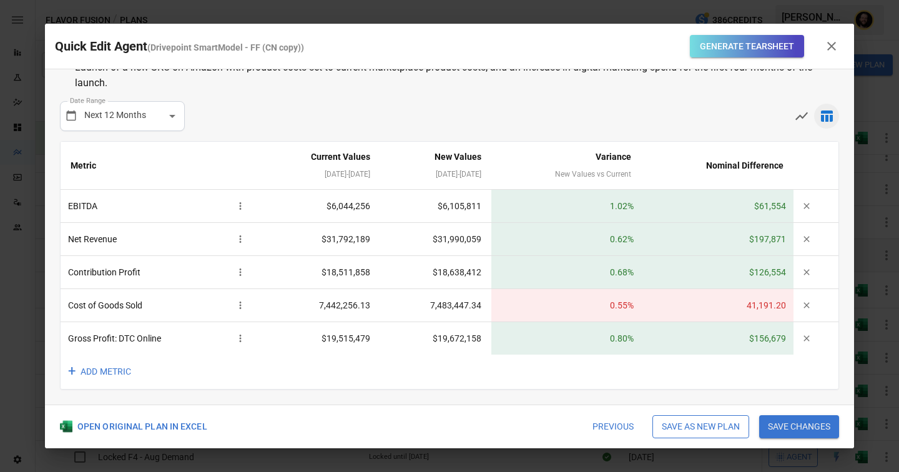
scroll to position [31, 0]
